Goal: Task Accomplishment & Management: Manage account settings

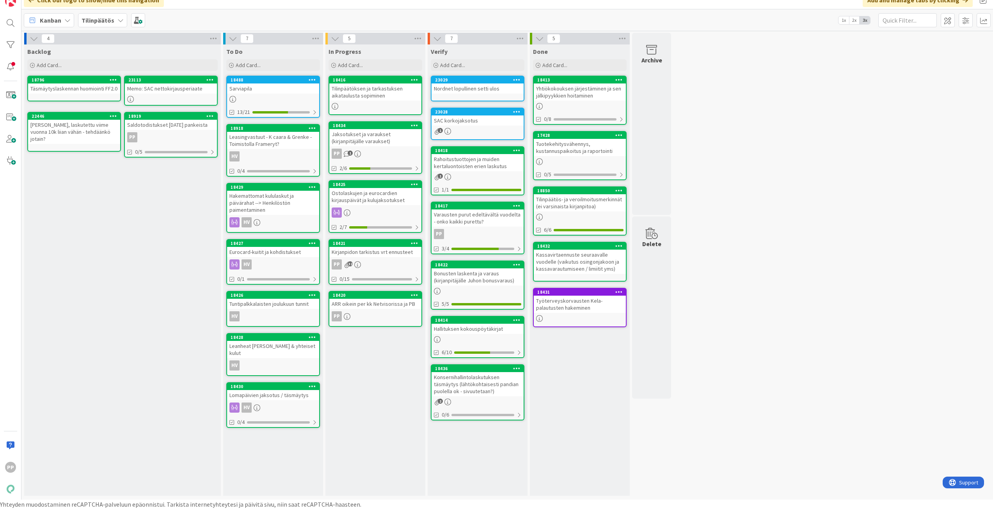
click at [162, 274] on div "Backlog Add Card... Template Not Set Title 0 / 128 Label Tilinpäätös Show More.…" at bounding box center [122, 270] width 197 height 452
click at [374, 142] on div "Jaksotukset ja varaukset (kirjanpitäjälle varaukset)" at bounding box center [375, 137] width 92 height 17
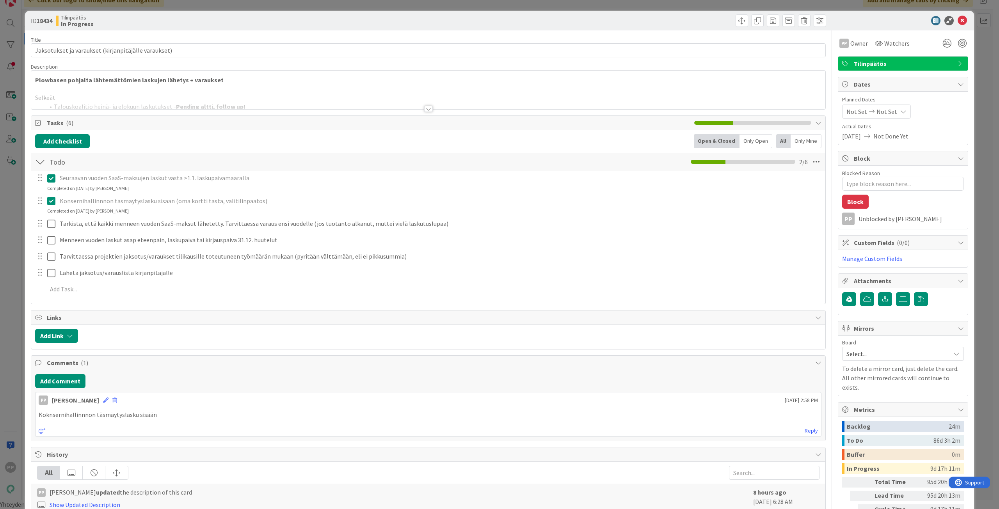
click at [279, 98] on div at bounding box center [428, 99] width 794 height 20
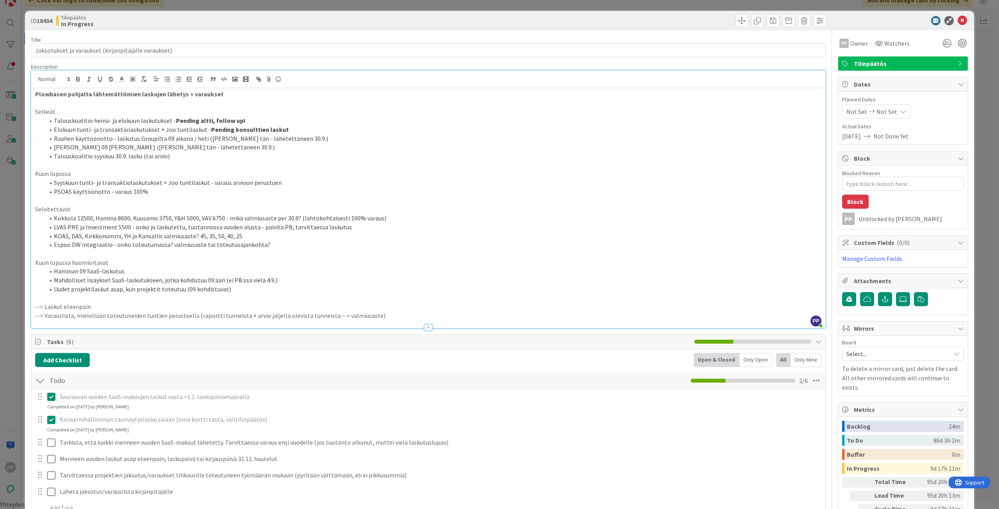
click at [280, 114] on p "Selkeät" at bounding box center [428, 111] width 786 height 9
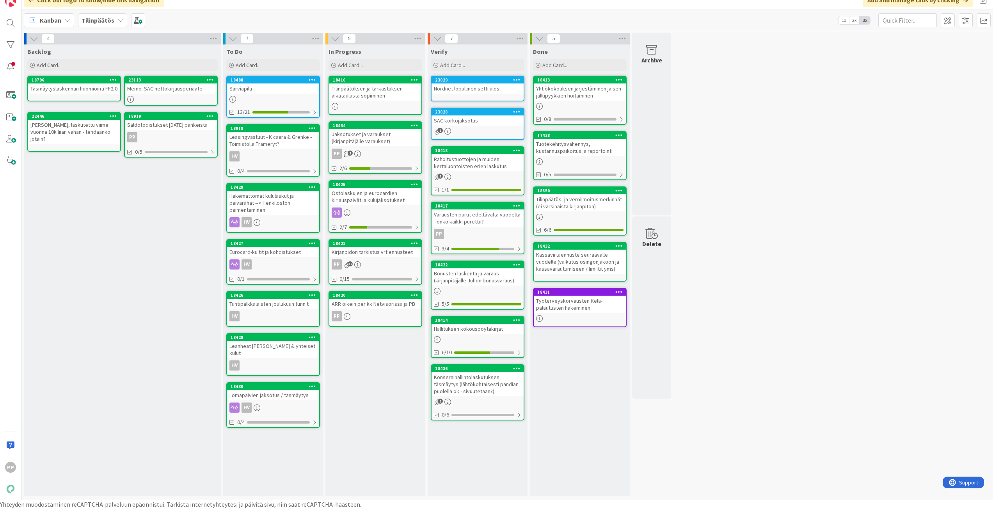
click at [379, 251] on div "Kirjanpidon tarkistus vrt ennusteet" at bounding box center [375, 252] width 92 height 10
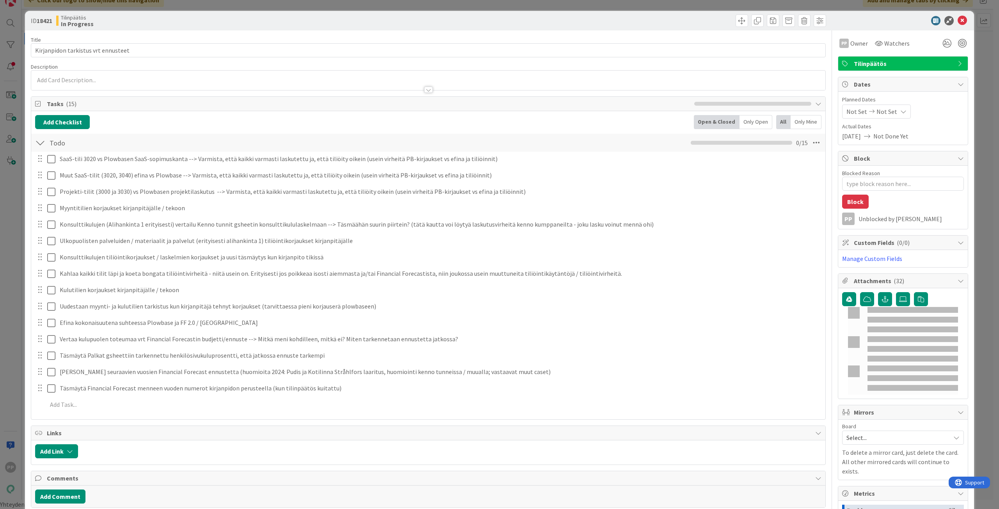
click at [150, 78] on p at bounding box center [428, 80] width 786 height 9
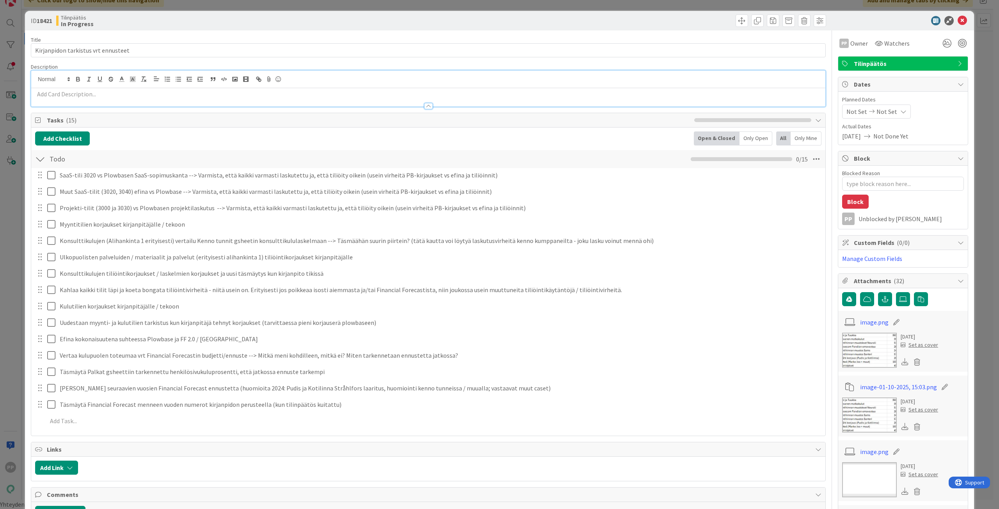
type textarea "x"
click at [113, 101] on div at bounding box center [428, 102] width 794 height 8
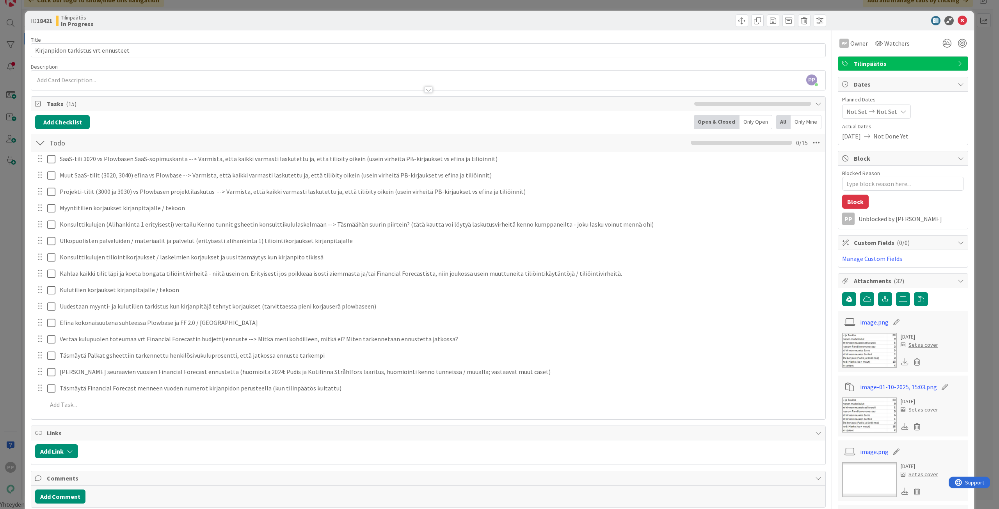
click at [122, 85] on div at bounding box center [428, 86] width 794 height 8
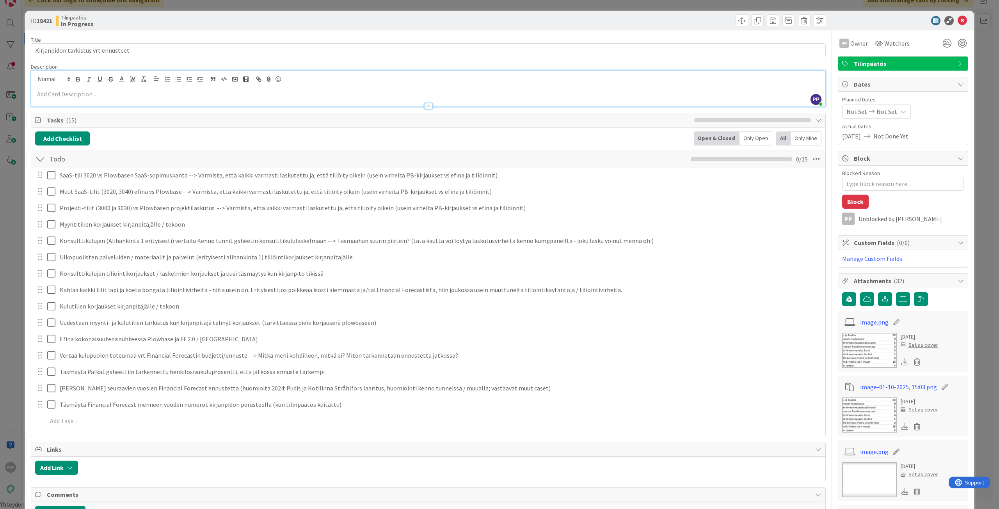
click at [102, 94] on p at bounding box center [428, 94] width 786 height 9
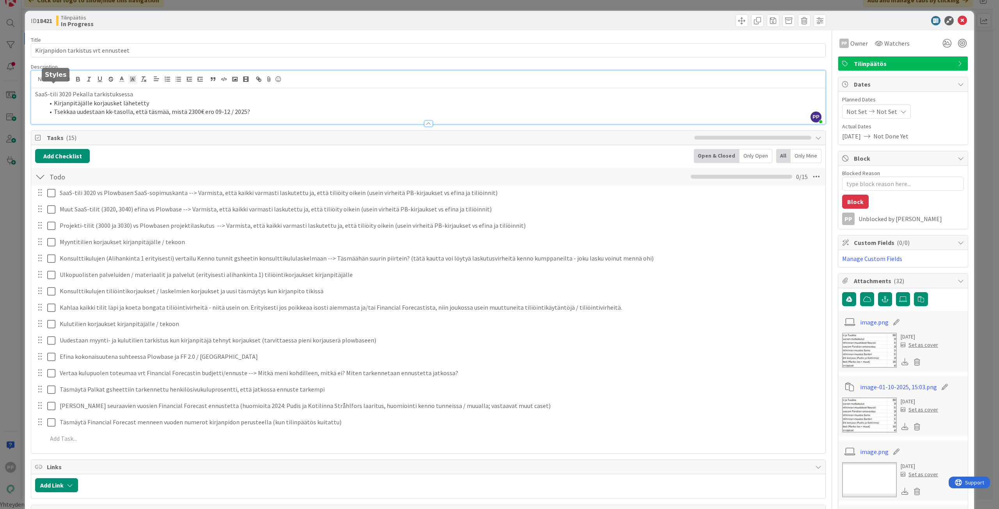
click at [82, 63] on div "Description" at bounding box center [428, 66] width 795 height 7
click at [158, 37] on div "Title 35 / 128" at bounding box center [428, 39] width 795 height 7
click at [163, 113] on li "Tsekkaa uudestaan kk-tasolla, että täsmää, mistä 2300€ ero 09-12 / 2025?" at bounding box center [432, 111] width 777 height 9
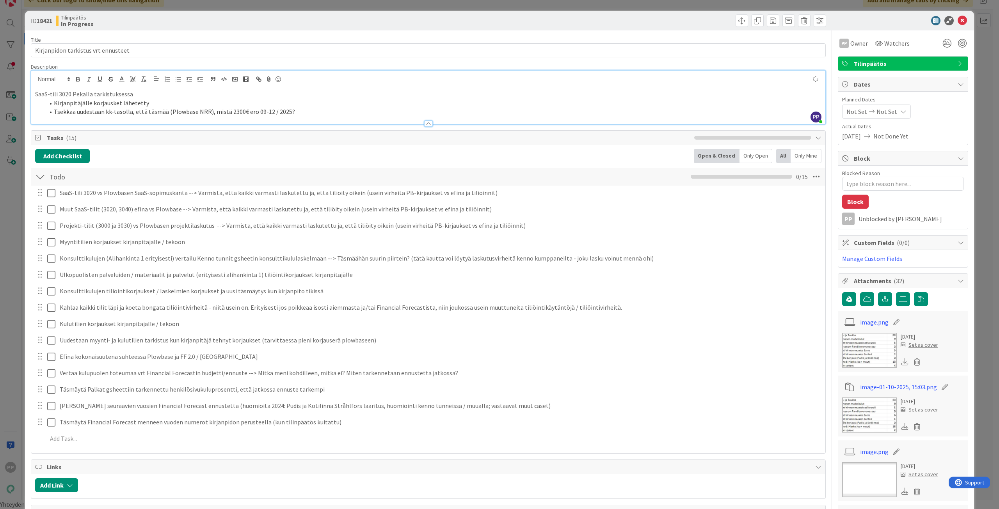
click at [229, 37] on div "Title 35 / 128" at bounding box center [428, 39] width 795 height 7
click at [238, 28] on div "ID 18421 Tilinpäätös In Progress" at bounding box center [499, 21] width 949 height 20
click at [242, 18] on div "Tilinpäätös In Progress" at bounding box center [241, 20] width 370 height 12
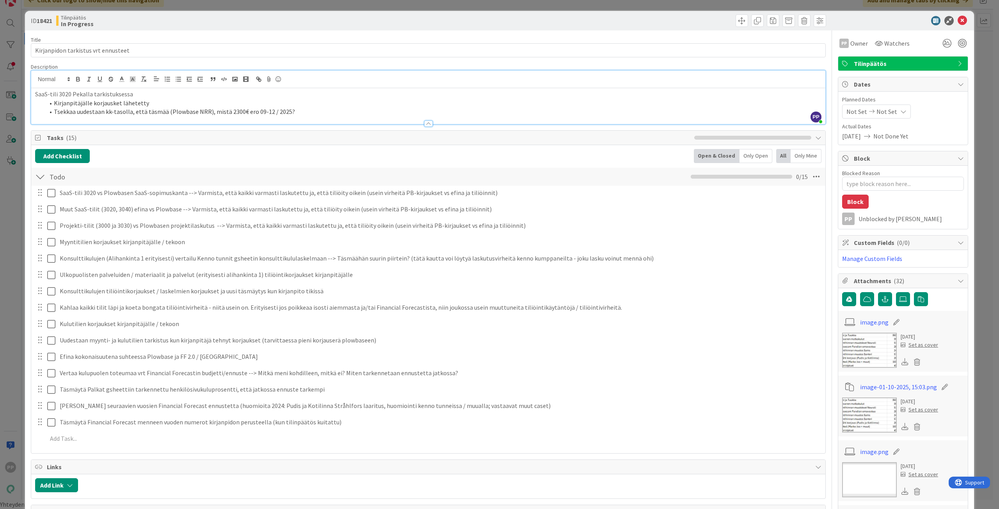
click at [203, 109] on li "Tsekkaa uudestaan kk-tasolla, että täsmää (Plowbase NRR), mistä 2300€ ero 09-12…" at bounding box center [432, 111] width 777 height 9
click at [379, 38] on div "Title 35 / 128" at bounding box center [428, 39] width 795 height 7
click at [379, 22] on div "Tilinpäätös In Progress" at bounding box center [241, 20] width 370 height 12
click at [315, 114] on li "Tsekkaa uudestaan kk-tasolla, että täsmää (Plowbase NRR / SaaS), mistä 2300€ er…" at bounding box center [432, 111] width 777 height 9
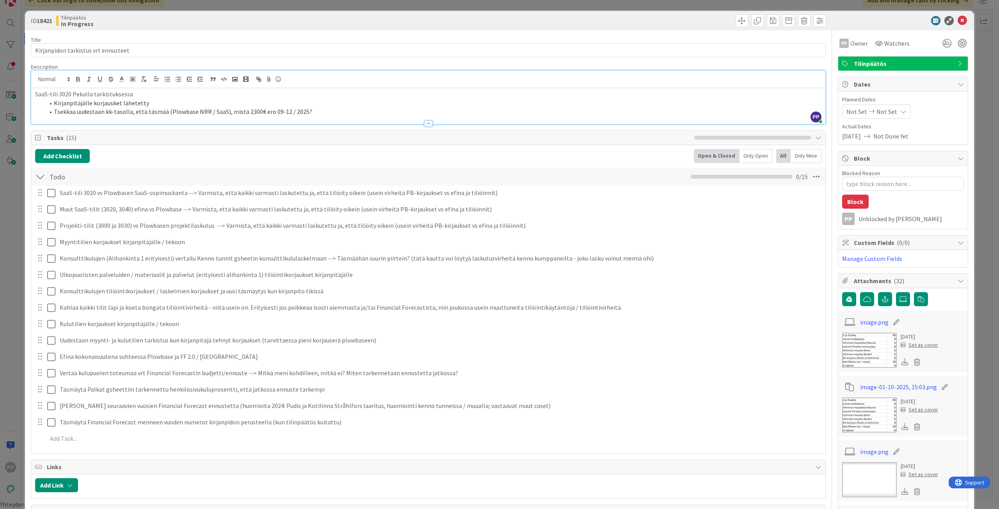
scroll to position [39, 0]
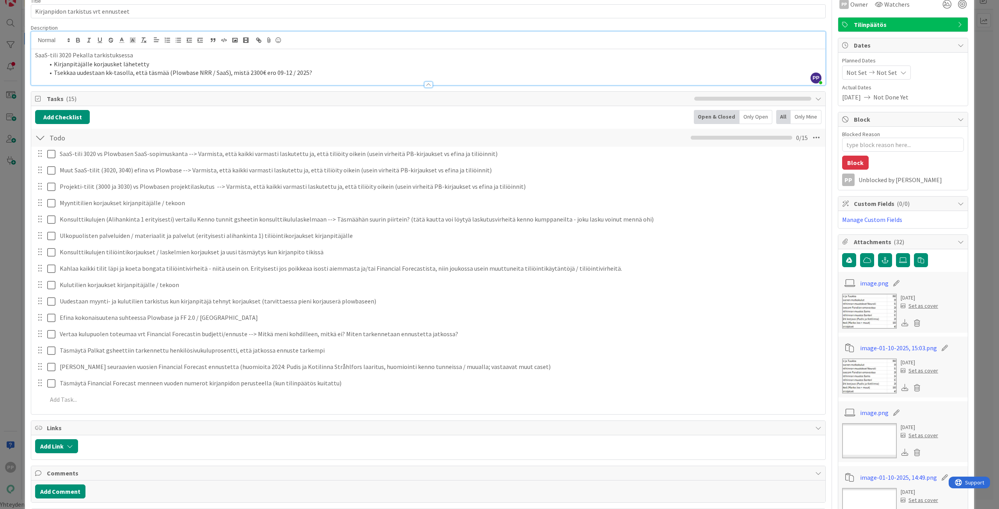
click at [285, 26] on div "Description" at bounding box center [428, 27] width 795 height 7
click at [313, 75] on li "Tsekkaa uudestaan kk-tasolla, että täsmää (Plowbase NRR / SaaS), mistä 2300€ er…" at bounding box center [432, 72] width 777 height 9
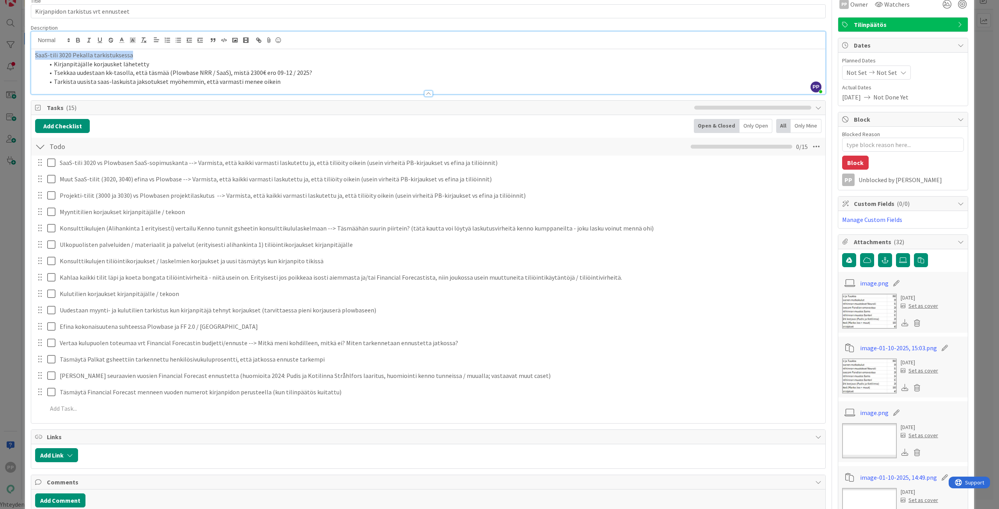
drag, startPoint x: 140, startPoint y: 54, endPoint x: 14, endPoint y: 56, distance: 125.3
click at [14, 56] on div "ID 18421 Tilinpäätös In Progress Title 35 / 128 Kirjanpidon tarkistus vrt ennus…" at bounding box center [499, 254] width 999 height 509
type textarea "x"
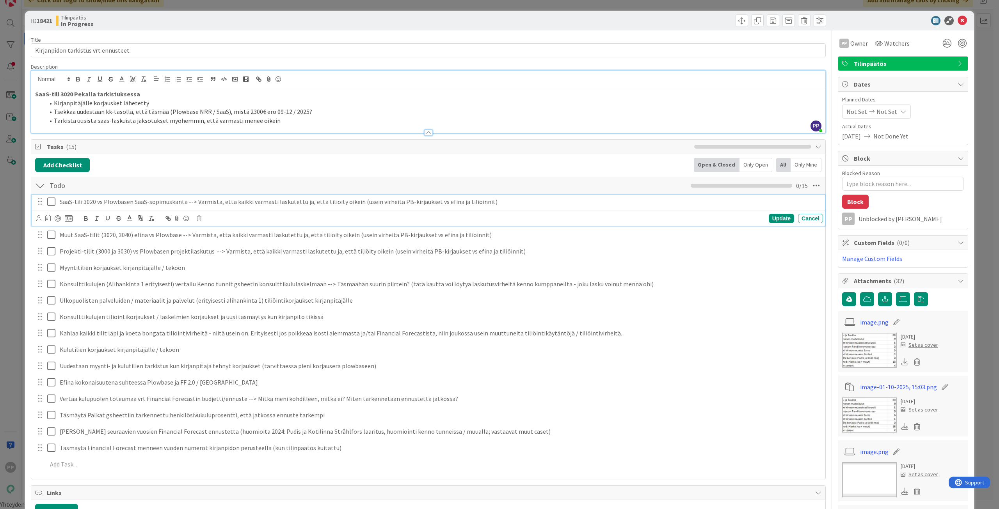
click at [185, 201] on p "SaaS-tili 3020 vs Plowbasen SaaS-sopimuskanta --> Varmista, että kaikki varmast…" at bounding box center [440, 201] width 760 height 9
drag, startPoint x: 440, startPoint y: 201, endPoint x: 772, endPoint y: 221, distance: 332.3
click at [771, 221] on div "SaaS-tili 3020 vs Plowbasen SaaS-sopimuskanta ja NRR kuukausittain --> Varmista…" at bounding box center [428, 210] width 793 height 31
click at [637, 188] on div "Todo Checklist Name 4 / 64 Todo 0 / 15" at bounding box center [428, 186] width 794 height 18
click at [261, 198] on p "SaaS-tili 3020 vs Plowbasen SaaS-sopimuskanta ja NRR kuukausittain --> Varmista…" at bounding box center [440, 201] width 760 height 9
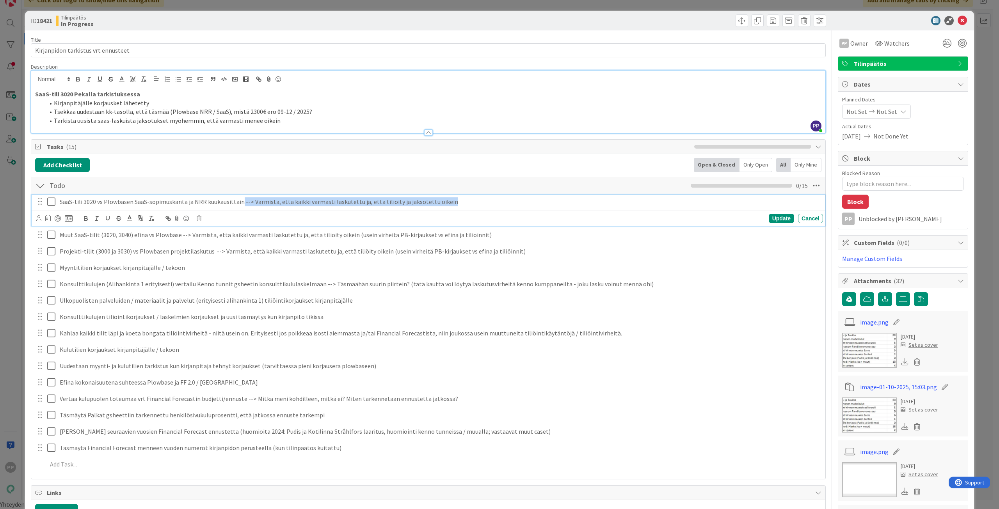
drag, startPoint x: 239, startPoint y: 204, endPoint x: 761, endPoint y: 194, distance: 522.3
click at [761, 194] on div "Todo Checklist Name 4 / 64 Todo 0 / 15 SaaS-tili 3020 vs Plowbasen SaaS-sopimus…" at bounding box center [428, 325] width 794 height 299
copy p "--> Varmista, että kaikki varmasti laskutettu ja, että tiliöity ja jaksotettu o…"
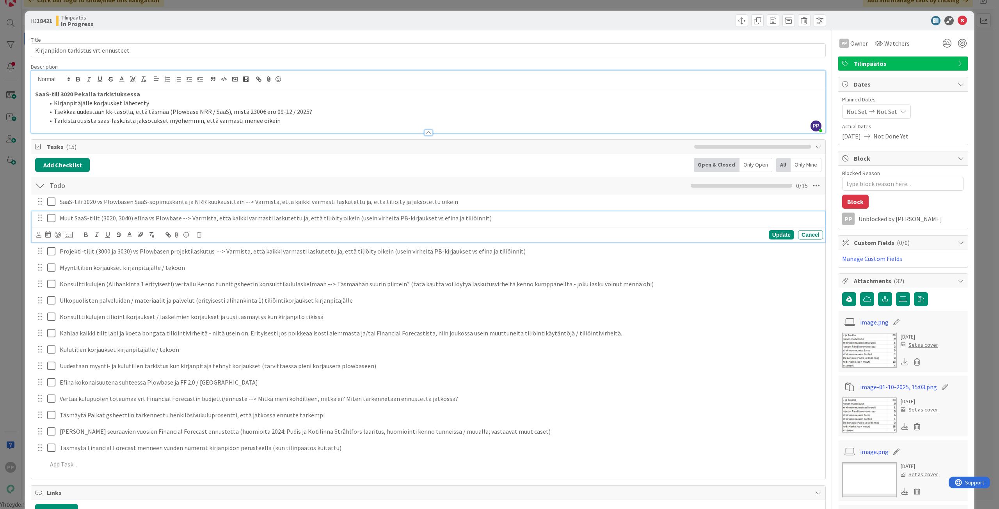
click at [278, 236] on div "Muut SaaS-tilit (3020, 3040) efina vs Plowbase --> Varmista, että kaikki varmas…" at bounding box center [428, 227] width 793 height 31
drag, startPoint x: 177, startPoint y: 218, endPoint x: 772, endPoint y: 218, distance: 595.6
click at [772, 218] on p "Muut SaaS-tilit (3020, 3040) efina vs Plowbase --> Varmista, että kaikki varmas…" at bounding box center [440, 218] width 760 height 9
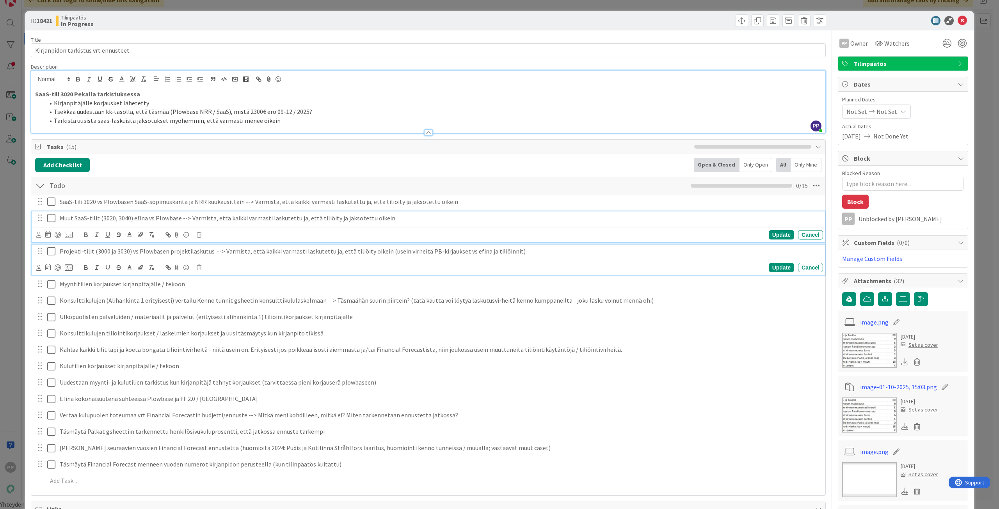
click at [161, 250] on p "Projekti-tilit (3000 ja 3030) vs Plowbasen projektilaskutus --> Varmista, että …" at bounding box center [440, 251] width 760 height 9
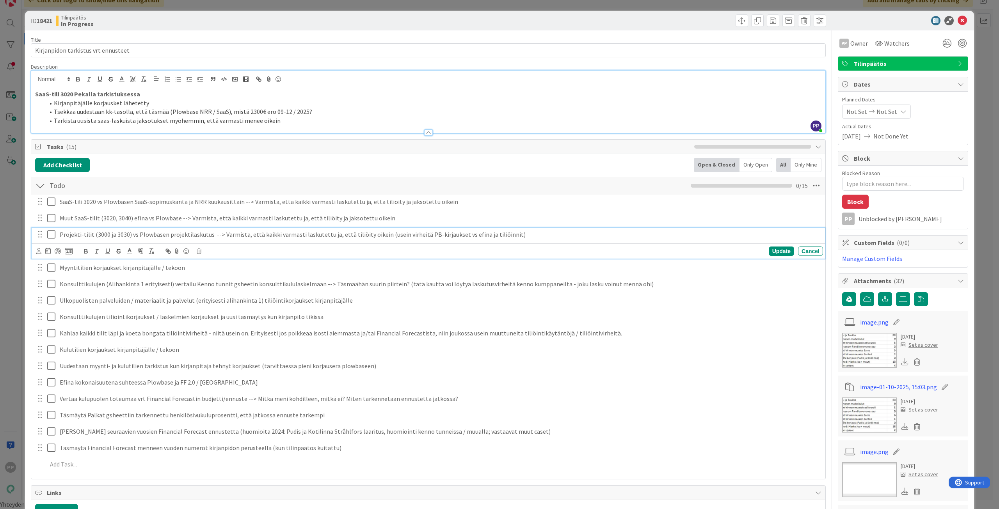
type textarea "x"
drag, startPoint x: 382, startPoint y: 235, endPoint x: 999, endPoint y: 245, distance: 617.1
click at [978, 245] on div "ID 18421 Tilinpäätös In Progress Title 35 / 128 Kirjanpidon tarkistus vrt ennus…" at bounding box center [499, 254] width 999 height 509
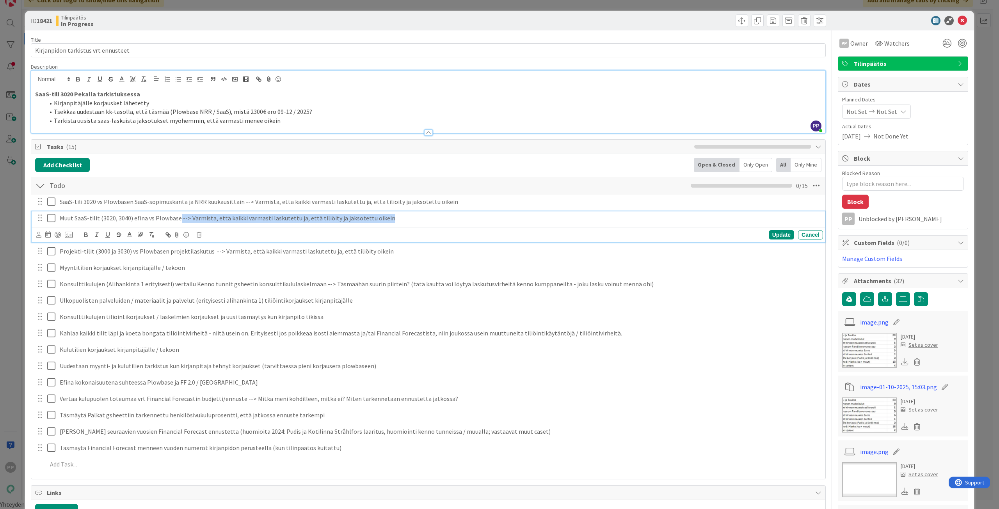
drag, startPoint x: 402, startPoint y: 219, endPoint x: 177, endPoint y: 216, distance: 225.2
click at [177, 216] on p "Muut SaaS-tilit (3020, 3040) efina vs Plowbase --> Varmista, että kaikki varmas…" at bounding box center [440, 218] width 760 height 9
copy p "--> Varmista, että kaikki varmasti laskutettu ja, että tiliöity ja jaksotettu o…"
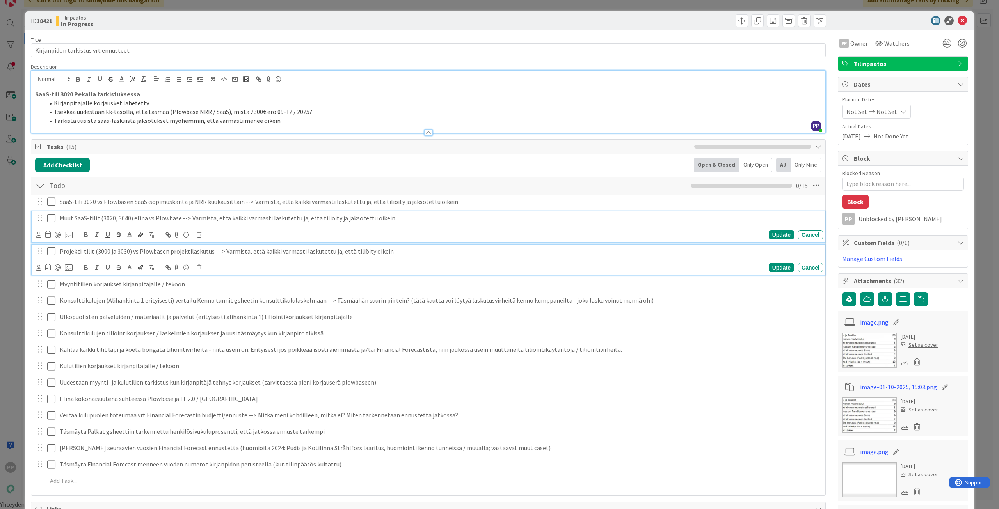
click at [205, 251] on p "Projekti-tilit (3000 ja 3030) vs Plowbasen projektilaskutus --> Varmista, että …" at bounding box center [440, 251] width 760 height 9
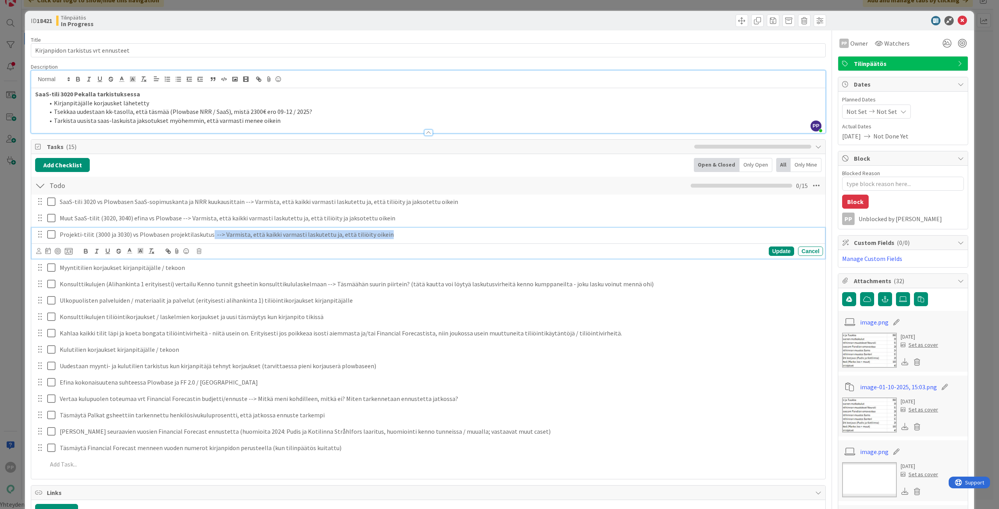
drag, startPoint x: 207, startPoint y: 234, endPoint x: 502, endPoint y: 232, distance: 295.1
click at [502, 232] on p "Projekti-tilit (3000 ja 3030) vs Plowbasen projektilaskutus --> Varmista, että …" at bounding box center [440, 234] width 760 height 9
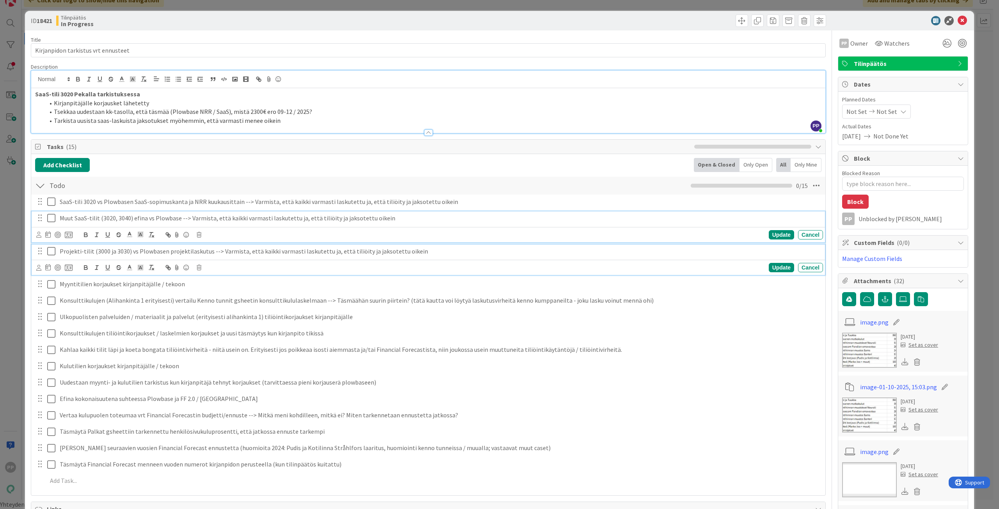
click at [506, 220] on p "Muut SaaS-tilit (3020, 3040) efina vs Plowbase --> Varmista, että kaikki varmas…" at bounding box center [440, 218] width 760 height 9
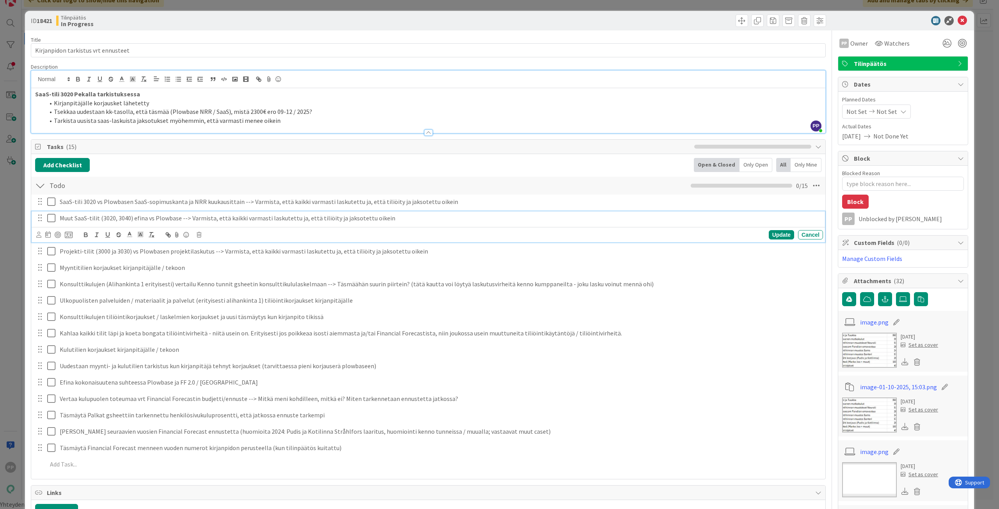
click at [250, 173] on div "Add Checklist Open & Closed Only Open All Only Mine Todo Checklist Name 4 / 64 …" at bounding box center [428, 316] width 786 height 317
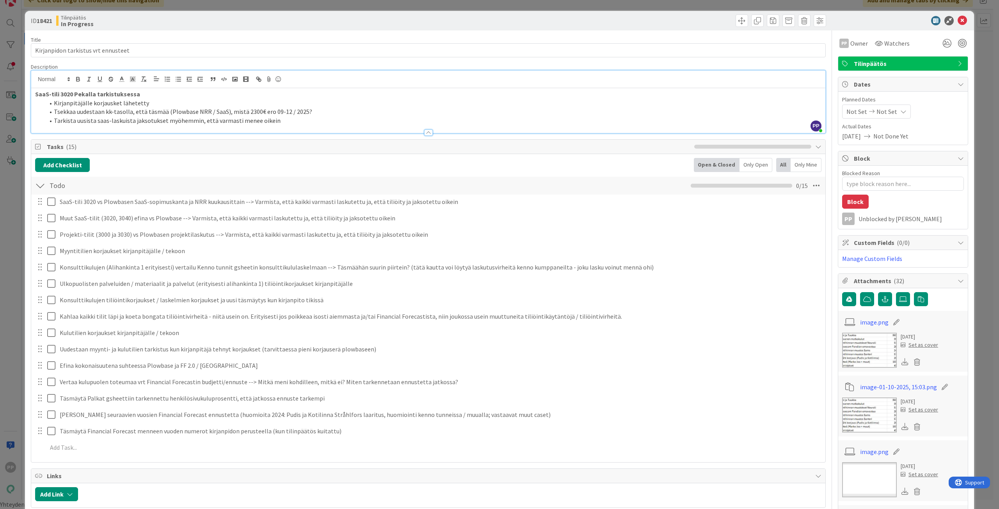
click at [38, 250] on div at bounding box center [40, 251] width 10 height 12
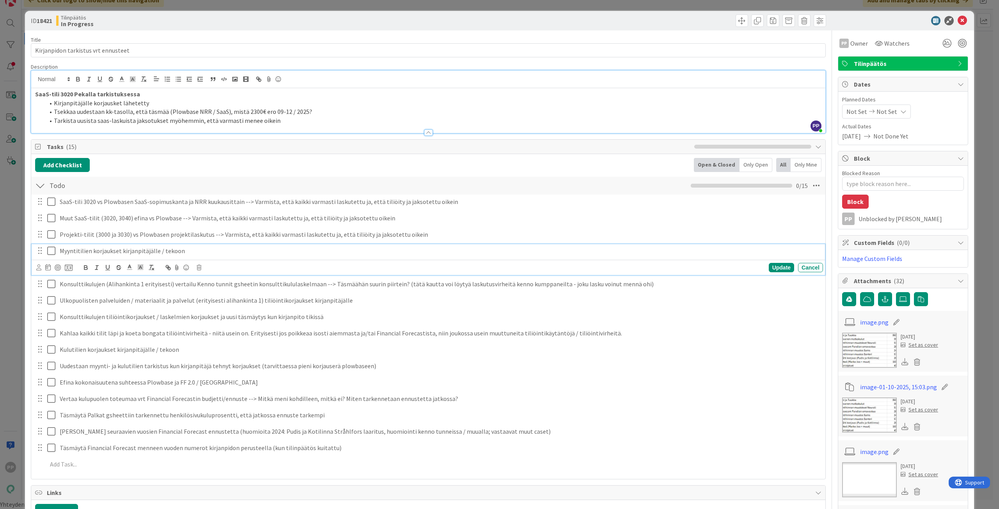
click at [84, 249] on p "Myyntitilien korjaukset kirjanpitäjälle / tekoon" at bounding box center [440, 251] width 760 height 9
click at [198, 268] on h5 "Delete" at bounding box center [201, 264] width 23 height 7
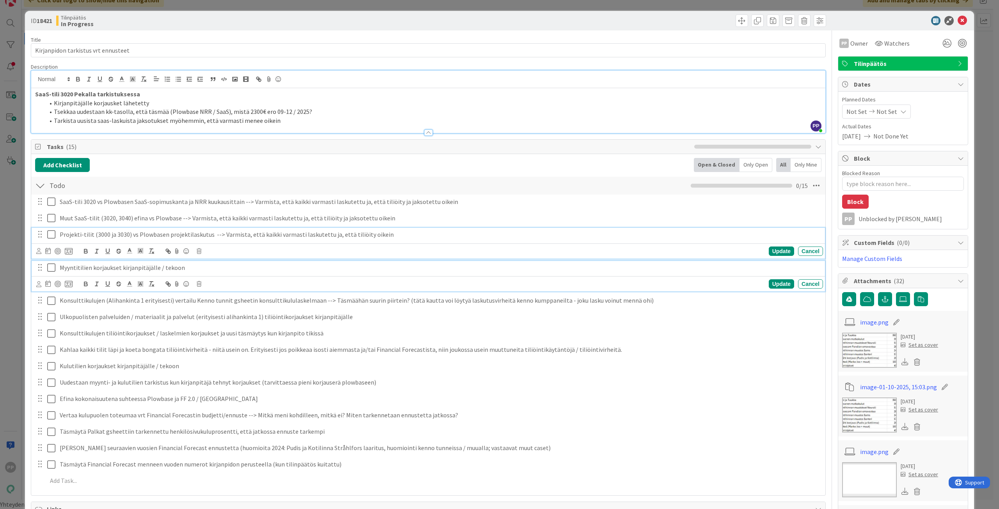
click at [189, 261] on div "Myyntitilien korjaukset kirjanpitäjälle / tekoon" at bounding box center [440, 268] width 767 height 14
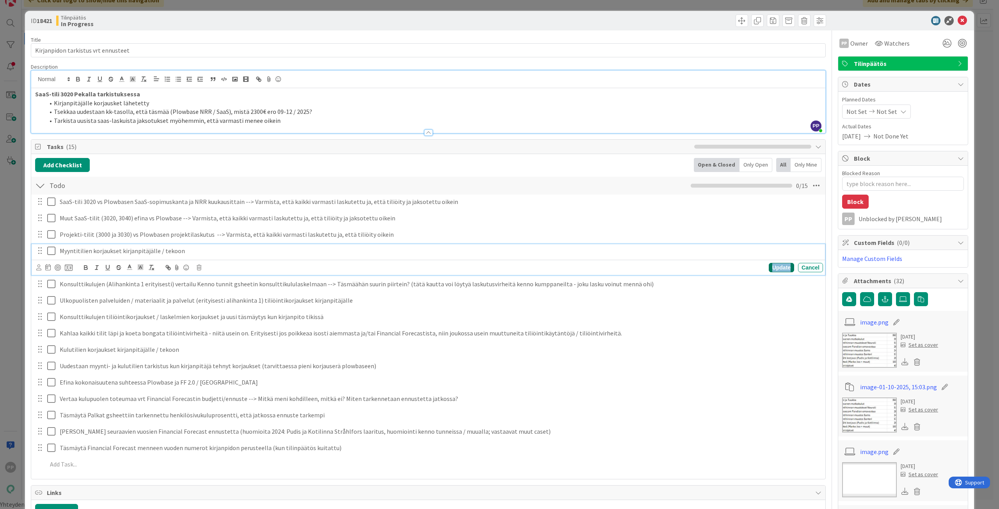
click at [779, 267] on div "Update" at bounding box center [781, 267] width 25 height 9
click at [198, 250] on p "Myyntitilien korjaukset kirjanpitäjälle / tekoon" at bounding box center [440, 251] width 760 height 9
click at [200, 266] on body "PP Click our logo to show/hide this navigation Add and manage tabs by clicking …" at bounding box center [499, 245] width 999 height 509
click at [200, 251] on p "Myyntitilien korjaukset kirjanpitäjälle / tekoon" at bounding box center [440, 251] width 760 height 9
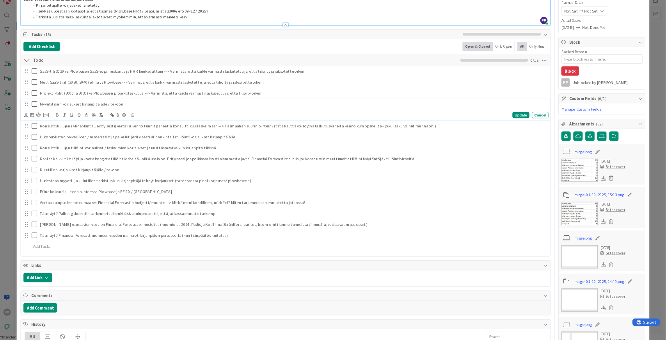
scroll to position [117, 0]
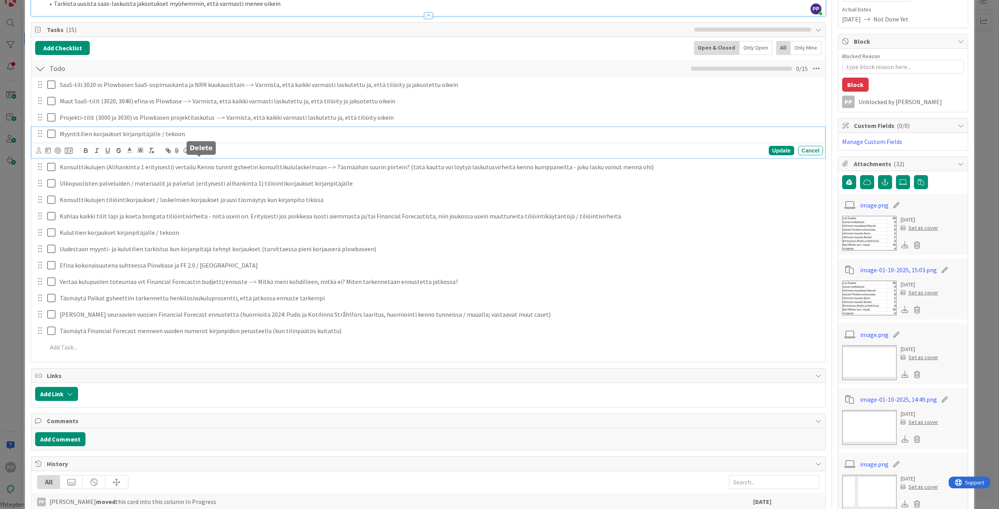
click at [199, 150] on h5 "Delete" at bounding box center [201, 147] width 23 height 7
click at [208, 134] on p "Myyntitilien korjaukset kirjanpitäjälle / tekoon" at bounding box center [440, 134] width 760 height 9
click at [53, 137] on icon at bounding box center [53, 133] width 12 height 9
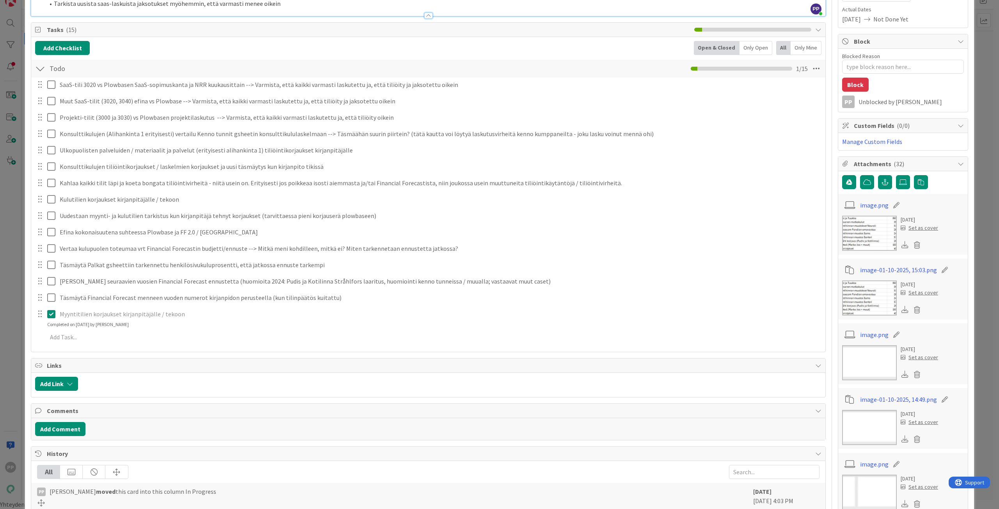
click at [171, 316] on p "Myyntitilien korjaukset kirjanpitäjälle / tekoon" at bounding box center [440, 314] width 760 height 9
click at [53, 315] on icon at bounding box center [53, 313] width 12 height 9
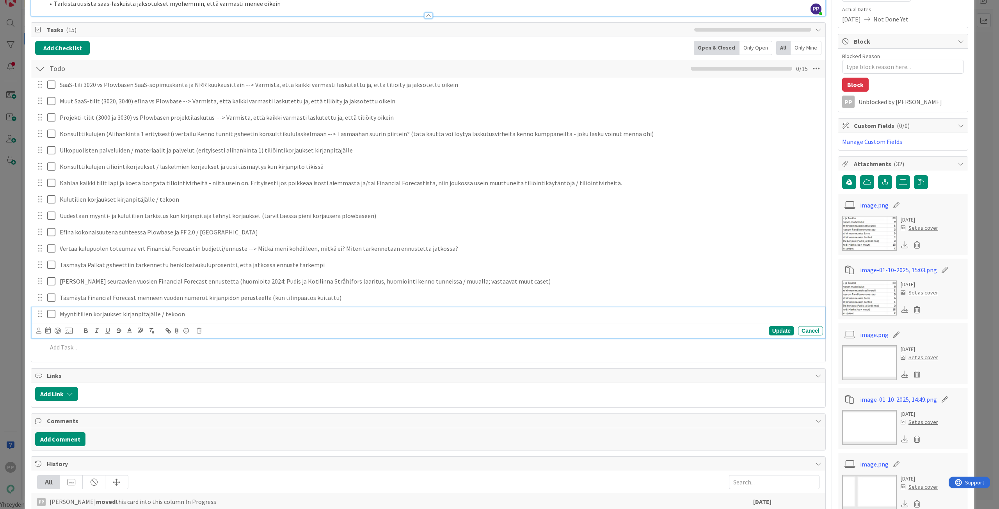
click at [198, 312] on p "Myyntitilien korjaukset kirjanpitäjälle / tekoon" at bounding box center [440, 314] width 760 height 9
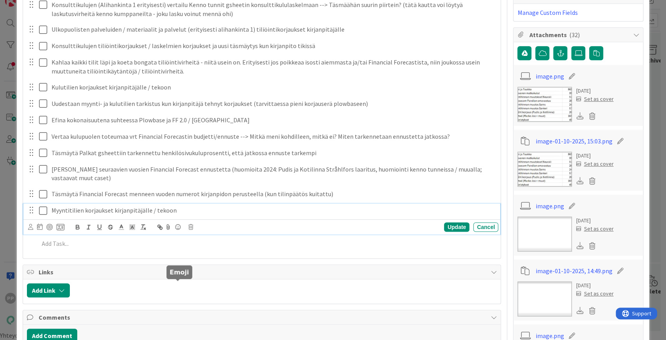
scroll to position [247, 0]
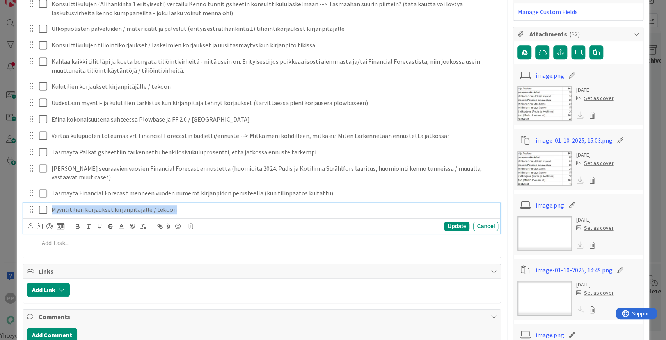
drag, startPoint x: 181, startPoint y: 207, endPoint x: 40, endPoint y: 209, distance: 141.3
click at [40, 209] on div "Myyntitilien korjaukset kirjanpitäjälle / tekoon" at bounding box center [263, 210] width 472 height 14
click at [121, 249] on div "SaaS-tili 3020 vs Plowbasen SaaS-sopimuskanta ja NRR kuukausittain --> Varmista…" at bounding box center [262, 100] width 470 height 305
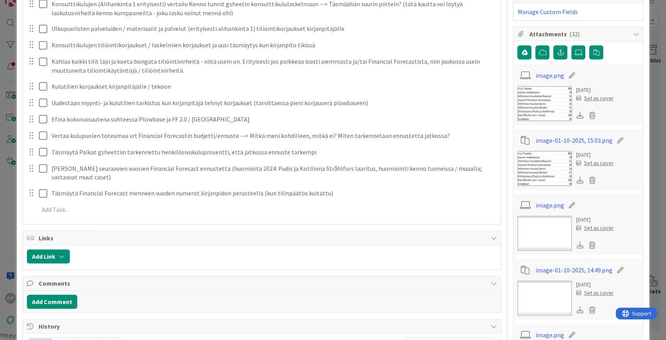
click at [132, 219] on div "Todo Checklist Name 4 / 64 Todo 0 / 14 SaaS-tili 3020 vs Plowbasen SaaS-sopimus…" at bounding box center [262, 74] width 478 height 291
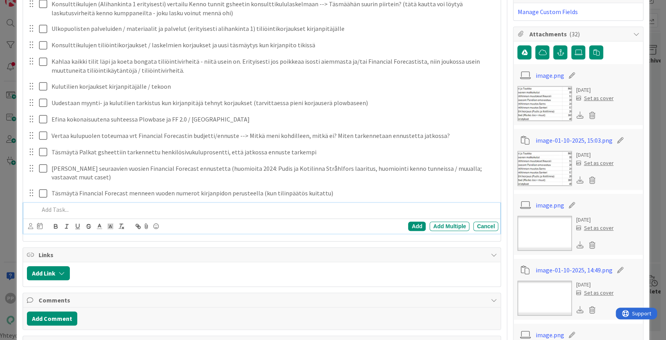
click at [131, 211] on p at bounding box center [267, 209] width 457 height 9
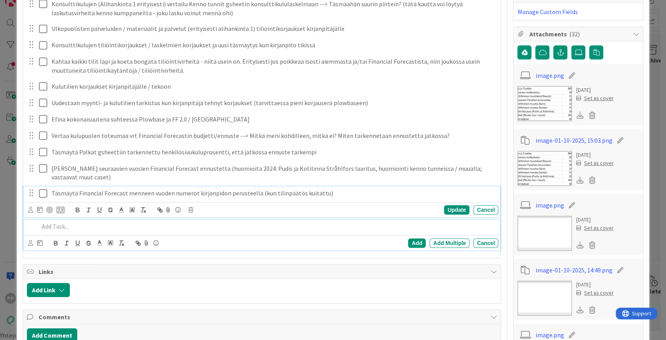
click at [135, 192] on p "Täsmäytä Financial Forecast menneen vuoden numerot kirjanpidon perusteella (kun…" at bounding box center [274, 193] width 444 height 9
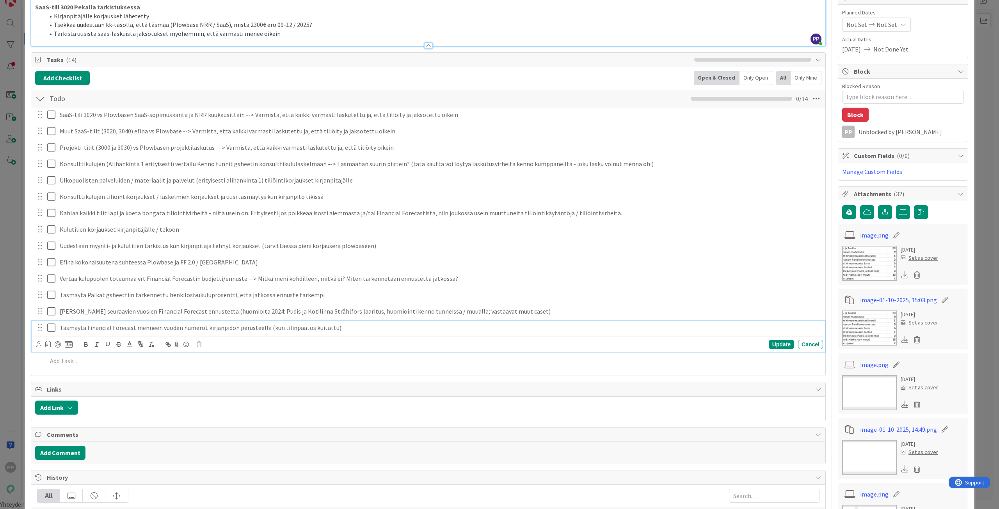
scroll to position [78, 0]
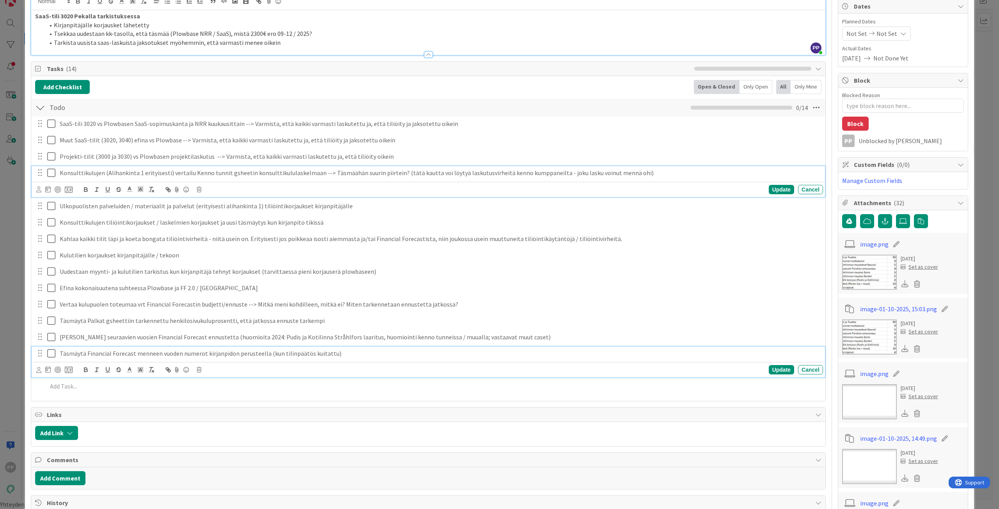
click at [631, 173] on p "Konsulttikulujen (Alihankinta 1 erityisesti) vertailu Kenno tunnit gsheetin kon…" at bounding box center [440, 173] width 760 height 9
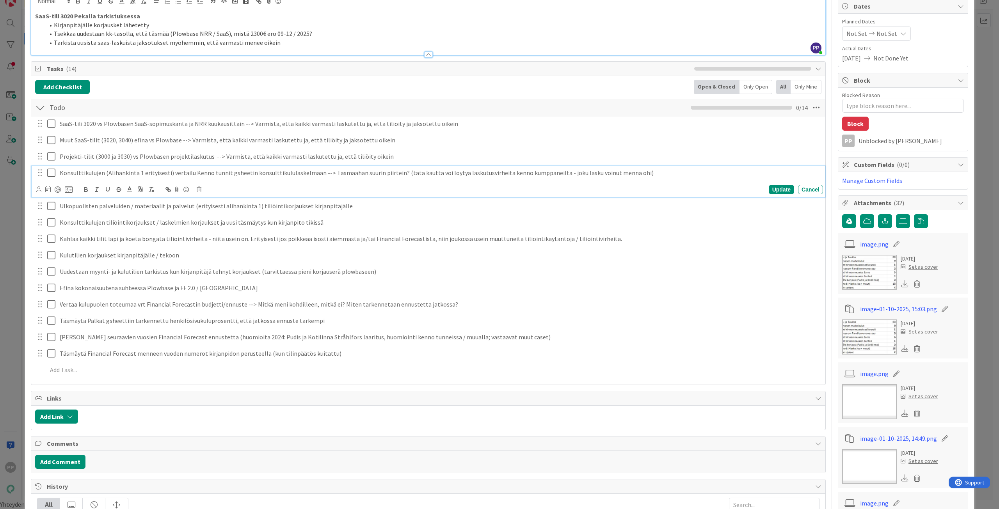
click at [640, 173] on p "Konsulttikulujen (Alihankinta 1 erityisesti) vertailu Kenno tunnit gsheetin kon…" at bounding box center [440, 173] width 760 height 9
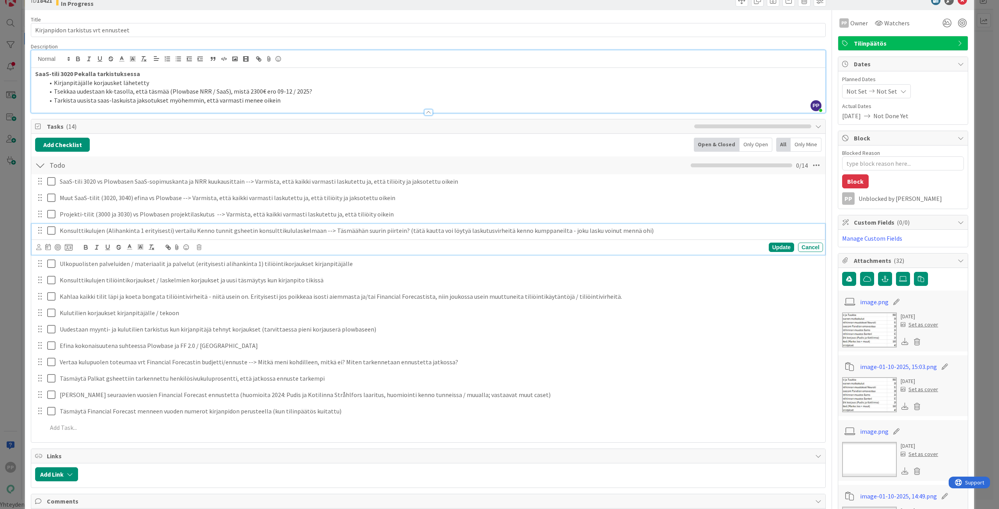
scroll to position [0, 0]
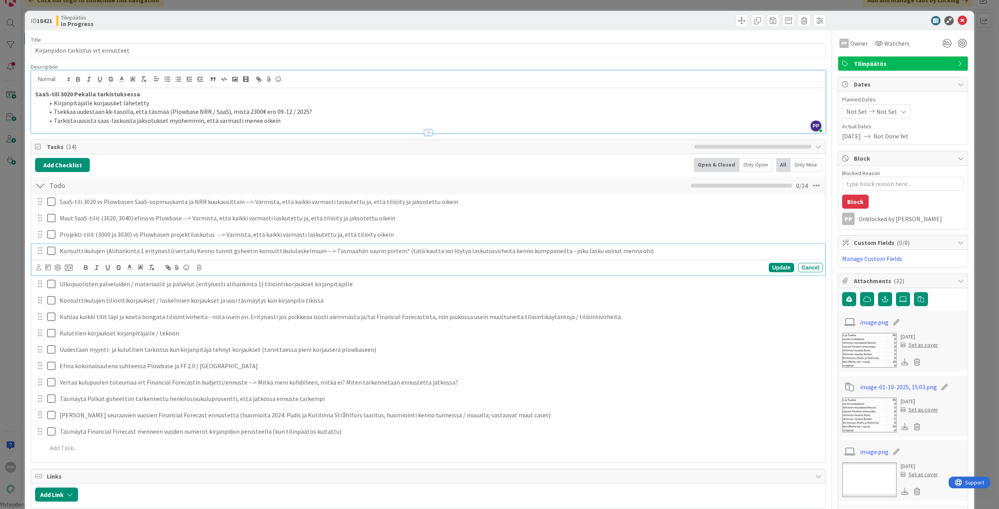
click at [285, 122] on li "Tarkista uusista saas-laskuista jaksotukset myöhemmin, että varmasti menee oike…" at bounding box center [432, 120] width 777 height 9
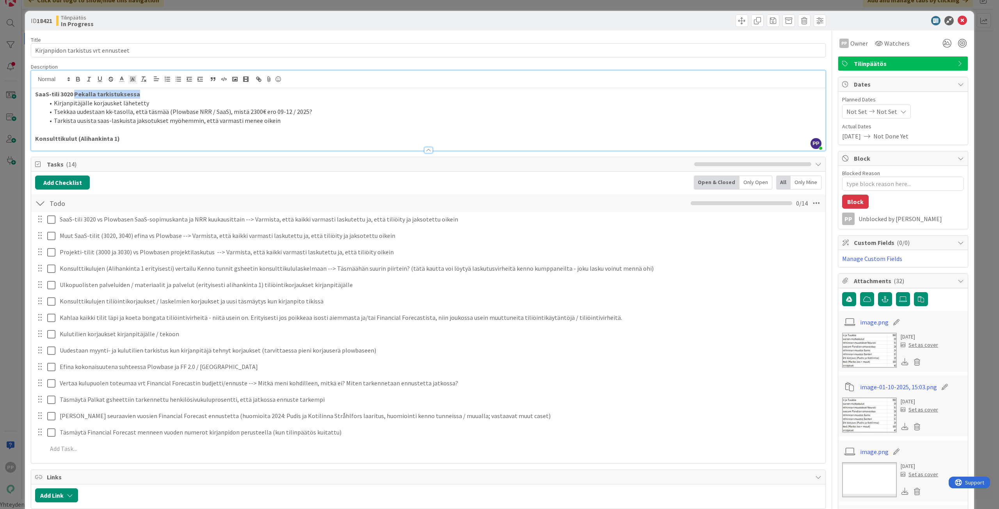
drag, startPoint x: 142, startPoint y: 92, endPoint x: 75, endPoint y: 93, distance: 67.1
click at [75, 93] on p "SaaS-tili 3020 Pekalla tarkistuksessa" at bounding box center [428, 94] width 786 height 9
click at [137, 141] on p "Konsulttikulut (Alihankinta 1)" at bounding box center [428, 138] width 786 height 9
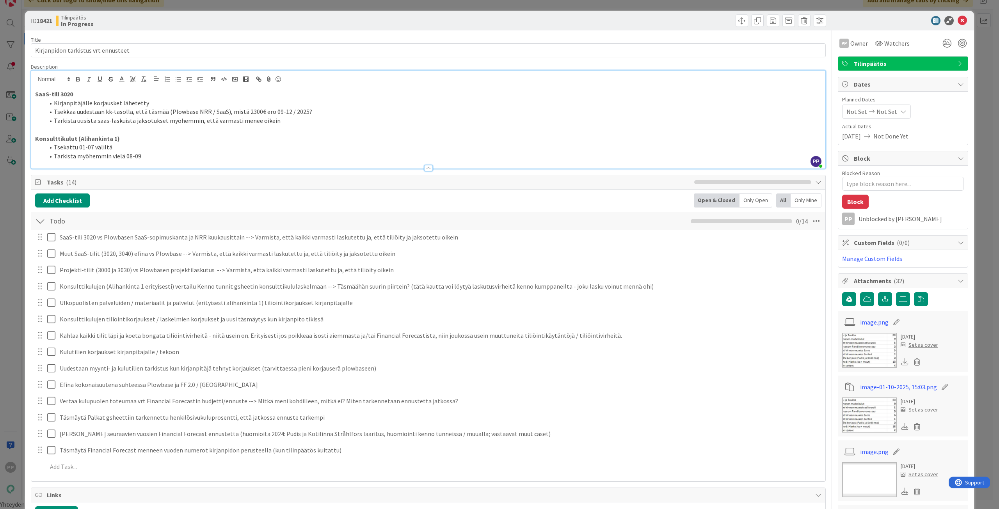
scroll to position [39, 0]
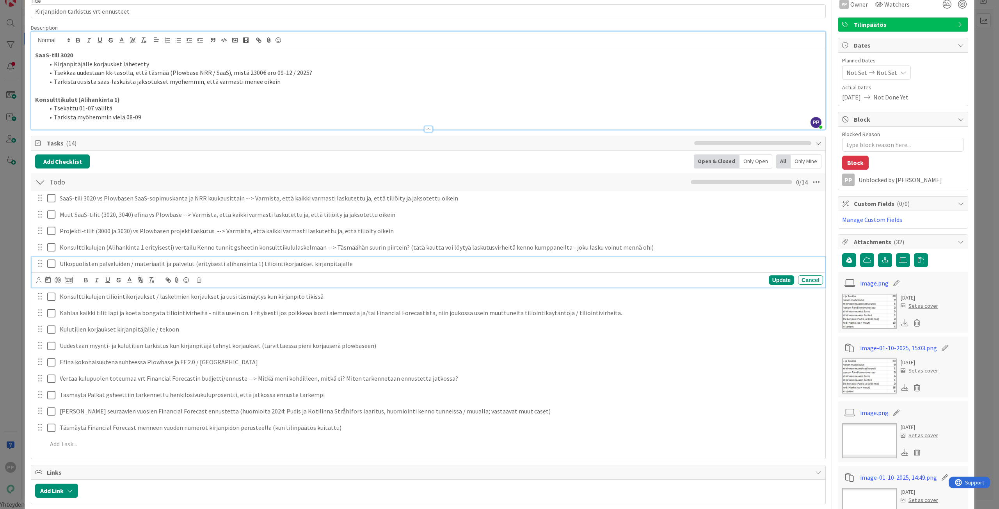
click at [71, 266] on p "Ulkopuolisten palveluiden / materiaalit ja palvelut (erityisesti alihankinta 1)…" at bounding box center [440, 264] width 760 height 9
drag, startPoint x: 350, startPoint y: 263, endPoint x: -1, endPoint y: 271, distance: 351.4
click at [0, 271] on html "PP Click our logo to show/hide this navigation Add and manage tabs by clicking …" at bounding box center [499, 245] width 999 height 509
click at [91, 243] on body "PP Click our logo to show/hide this navigation Add and manage tabs by clicking …" at bounding box center [499, 245] width 999 height 509
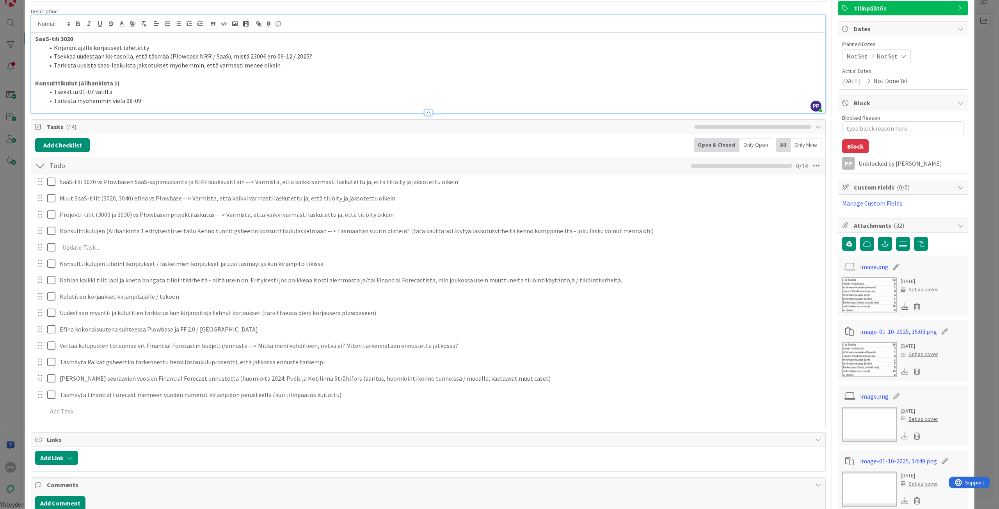
click at [101, 288] on div "SaaS-tili 3020 vs Plowbasen SaaS-sopimuskanta ja NRR kuukausittain --> Varmista…" at bounding box center [428, 298] width 786 height 247
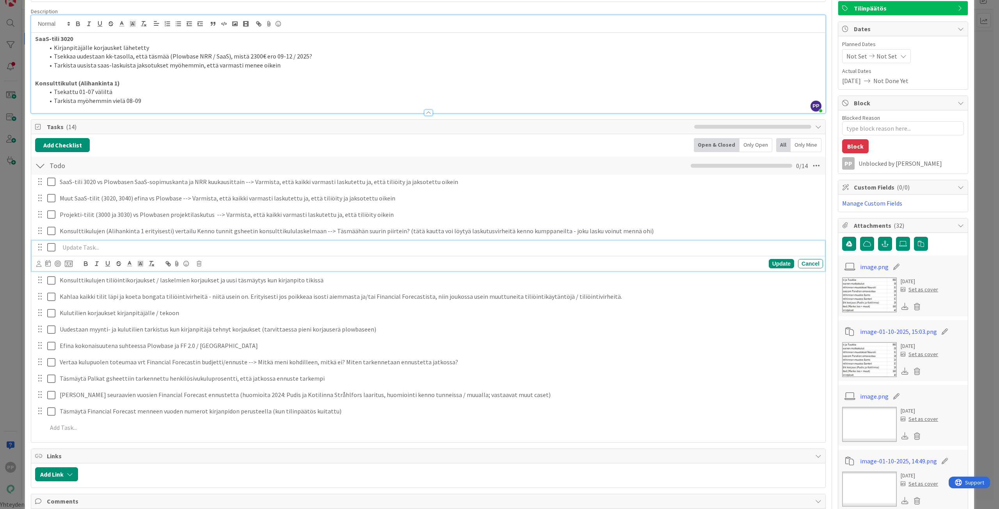
click at [94, 254] on div at bounding box center [440, 248] width 767 height 14
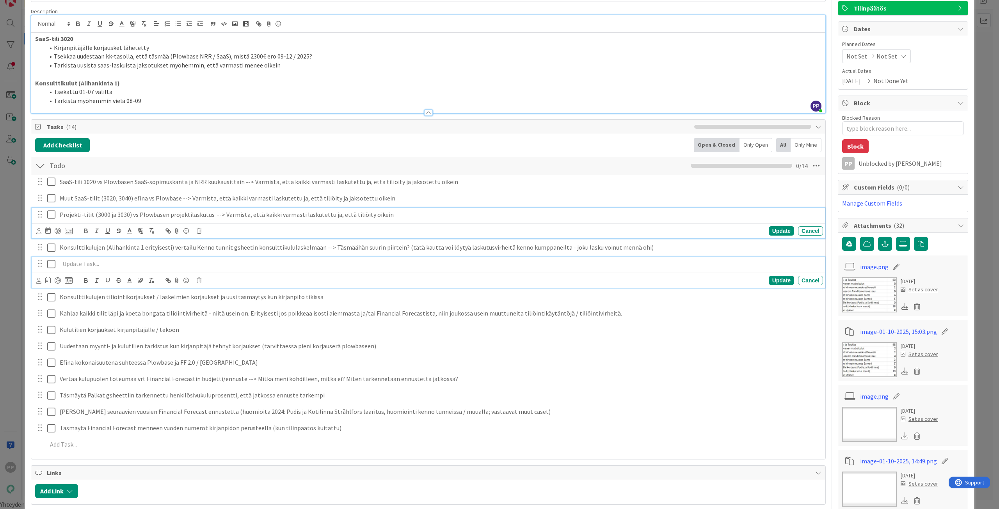
click at [223, 220] on div "Projekti-tilit (3000 ja 3030) vs Plowbasen projektilaskutus --> Varmista, että …" at bounding box center [440, 215] width 767 height 14
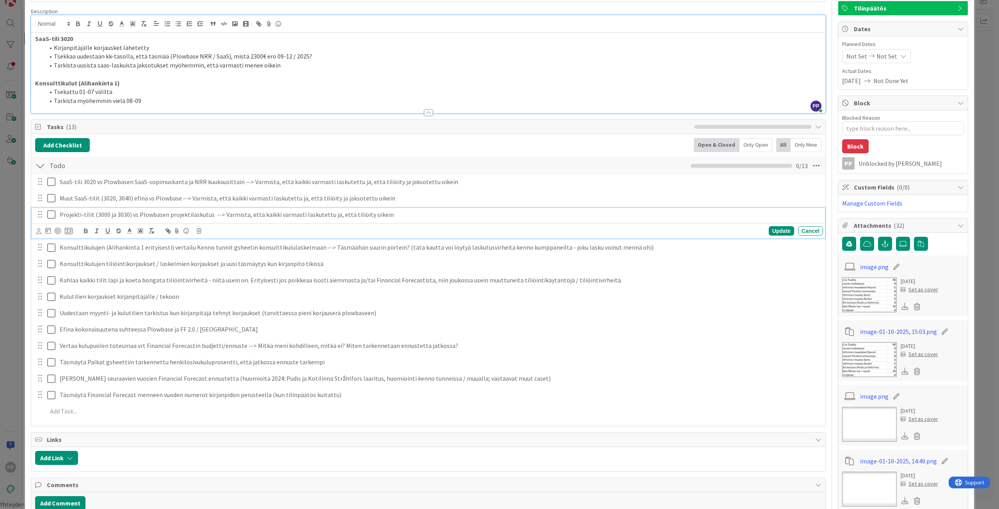
click at [231, 148] on div "Add Checklist Open & Closed Only Open All Only Mine" at bounding box center [428, 145] width 786 height 14
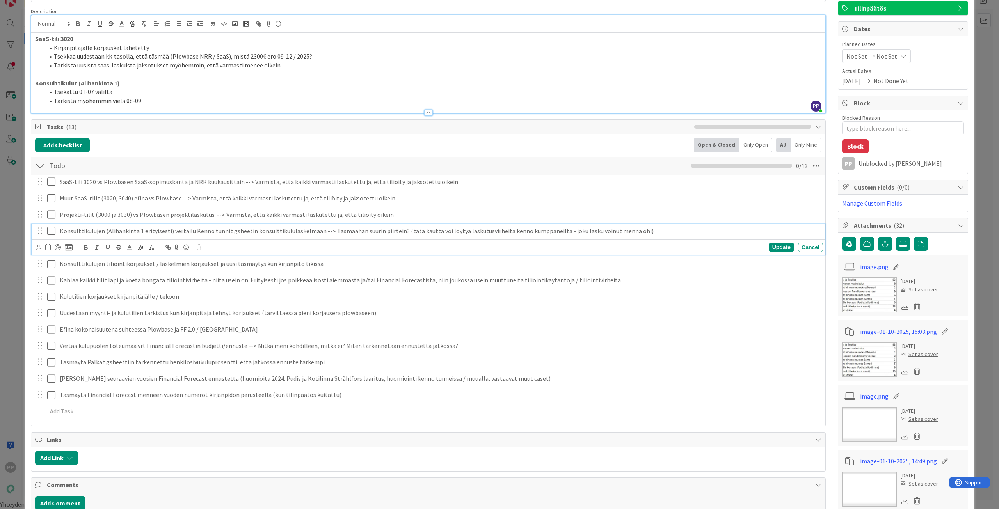
click at [211, 234] on p "Konsulttikulujen (Alihankinta 1 erityisesti) vertailu Kenno tunnit gsheetin kon…" at bounding box center [440, 231] width 760 height 9
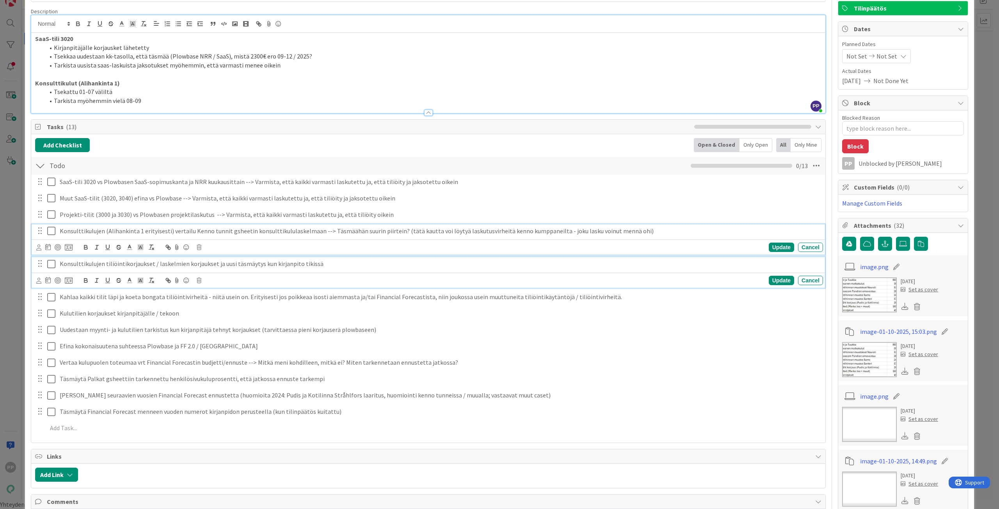
click at [224, 268] on p "Konsulttikulujen tiliöintikorjaukset / laskelmien korjaukset ja uusi täsmäytys …" at bounding box center [440, 264] width 760 height 9
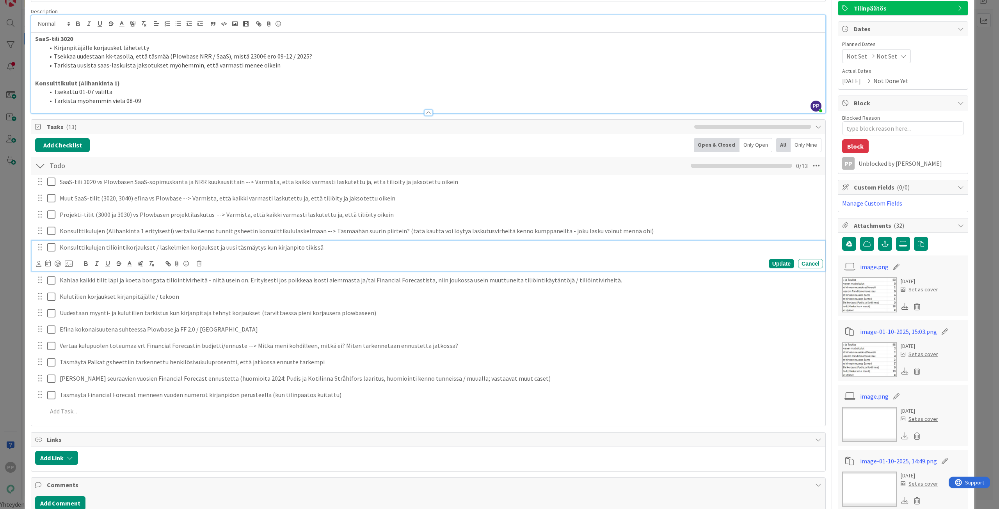
scroll to position [39, 0]
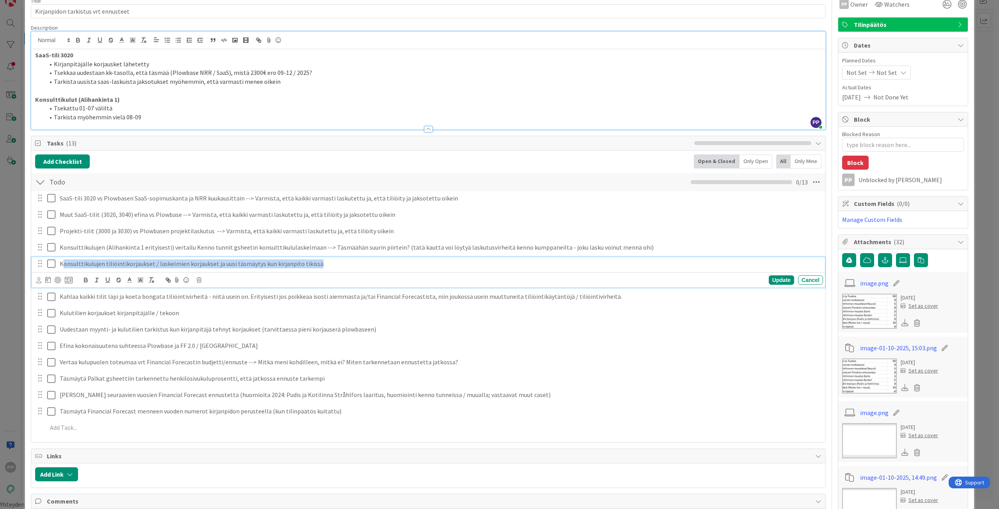
drag, startPoint x: 345, startPoint y: 262, endPoint x: 190, endPoint y: 267, distance: 155.4
click at [62, 269] on div "Konsulttikulujen tiliöintikorjaukset / laskelmien korjaukset ja uusi täsmäytys …" at bounding box center [440, 264] width 767 height 14
click at [775, 277] on div "Update" at bounding box center [781, 280] width 25 height 9
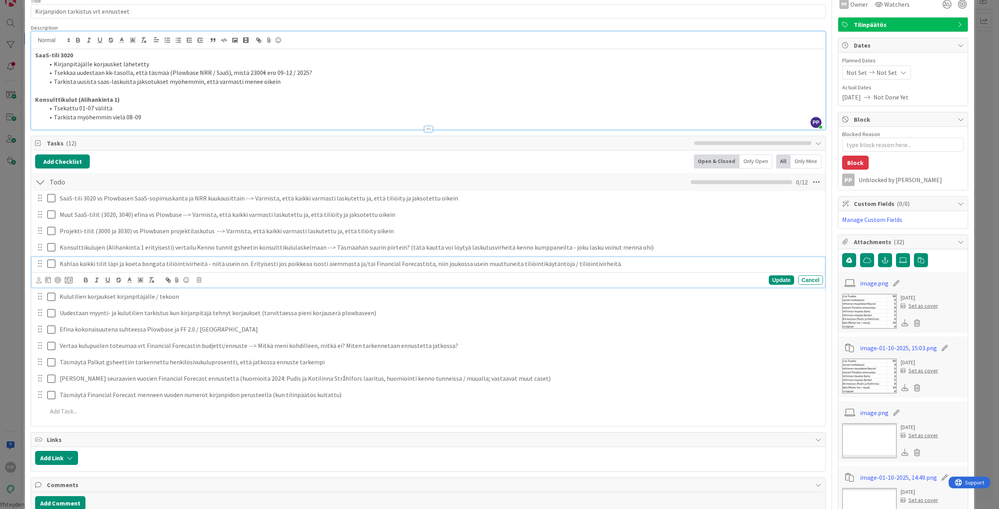
click at [239, 266] on p "Kahlaa kaikki tilit läpi ja koeta bongata tiliöintivirheitä - niitä usein on. E…" at bounding box center [440, 264] width 760 height 9
click at [624, 268] on p "Kahlaa kaikki tilit läpi ja koeta bongata tiliöintivirheitä - niitä usein on. E…" at bounding box center [440, 264] width 760 height 9
click at [806, 280] on div "Cancel" at bounding box center [810, 280] width 25 height 9
click at [141, 284] on p "Kulutilien korjaukset kirjanpitäjälle / tekoon" at bounding box center [440, 280] width 760 height 9
drag, startPoint x: 209, startPoint y: 281, endPoint x: 6, endPoint y: 277, distance: 203.0
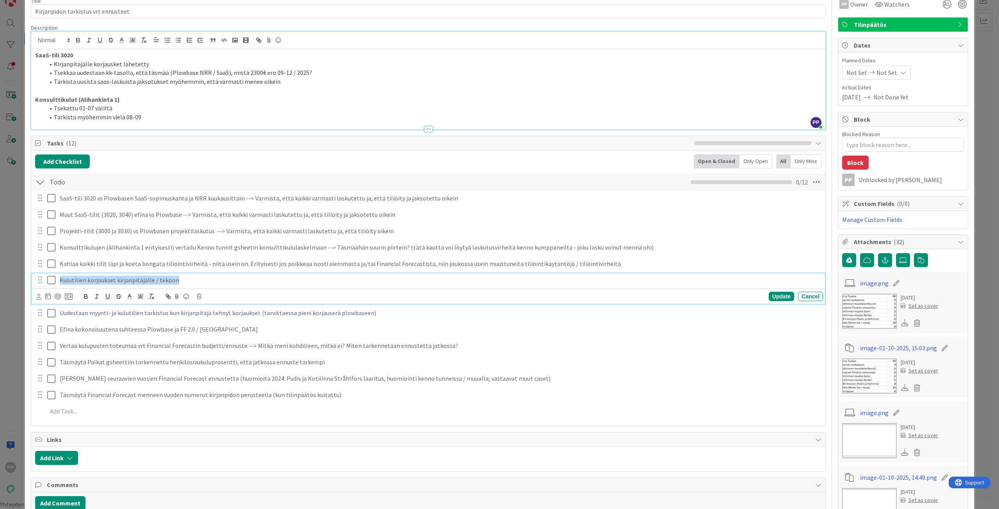
click at [6, 277] on div "ID 18421 Tilinpäätös In Progress Title 35 / 128 Kirjanpidon tarkistus vrt ennus…" at bounding box center [499, 254] width 999 height 509
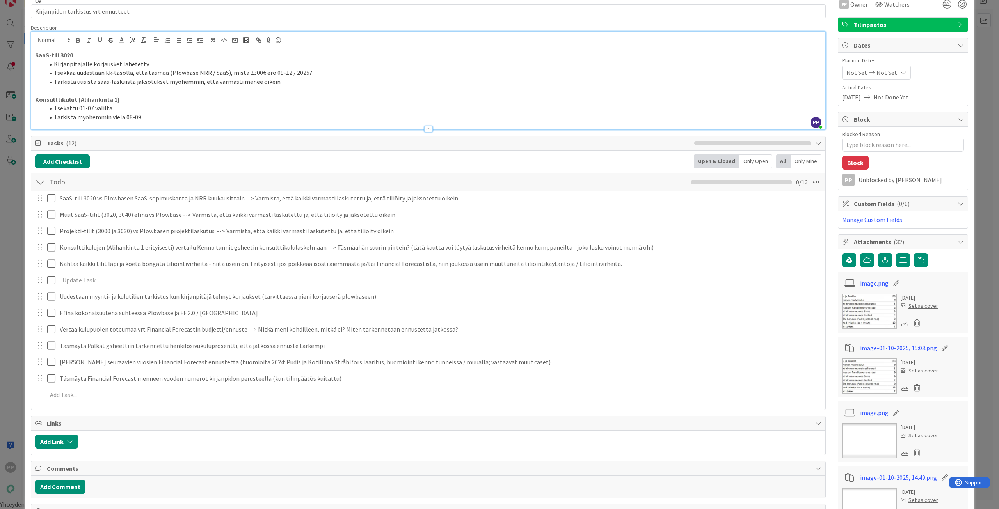
click at [777, 294] on div "SaaS-tili 3020 vs Plowbasen SaaS-sopimuskanta ja NRR kuukausittain --> Varmista…" at bounding box center [428, 298] width 786 height 214
click at [397, 306] on div "SaaS-tili 3020 vs Plowbasen SaaS-sopimuskanta ja NRR kuukausittain --> Varmista…" at bounding box center [428, 298] width 786 height 214
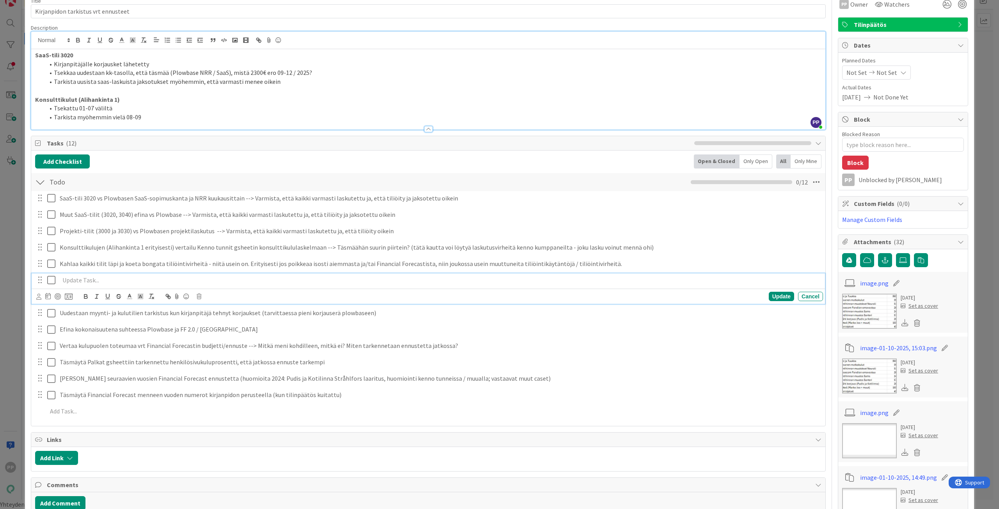
click at [393, 277] on p at bounding box center [440, 280] width 760 height 9
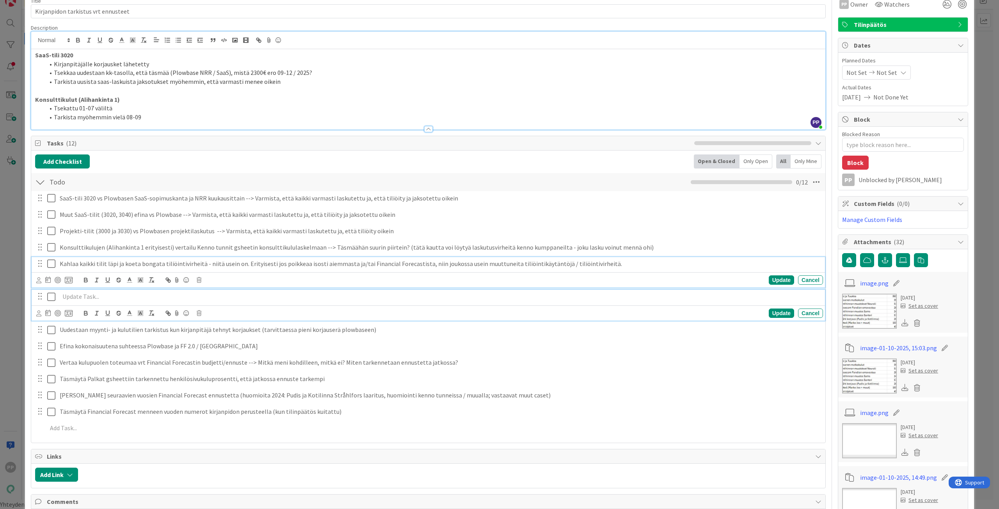
click at [393, 266] on p "Kahlaa kaikki tilit läpi ja koeta bongata tiliöintivirheitä - niitä usein on. E…" at bounding box center [440, 264] width 760 height 9
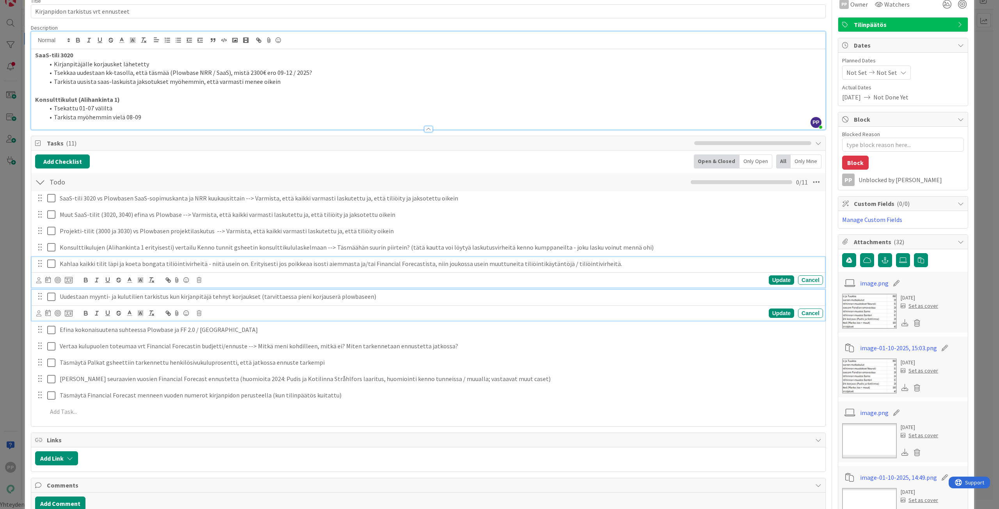
click at [391, 299] on p "Uudestaan myynti- ja kulutilien tarkistus kun kirjanpitäjä tehnyt korjaukset (t…" at bounding box center [440, 296] width 760 height 9
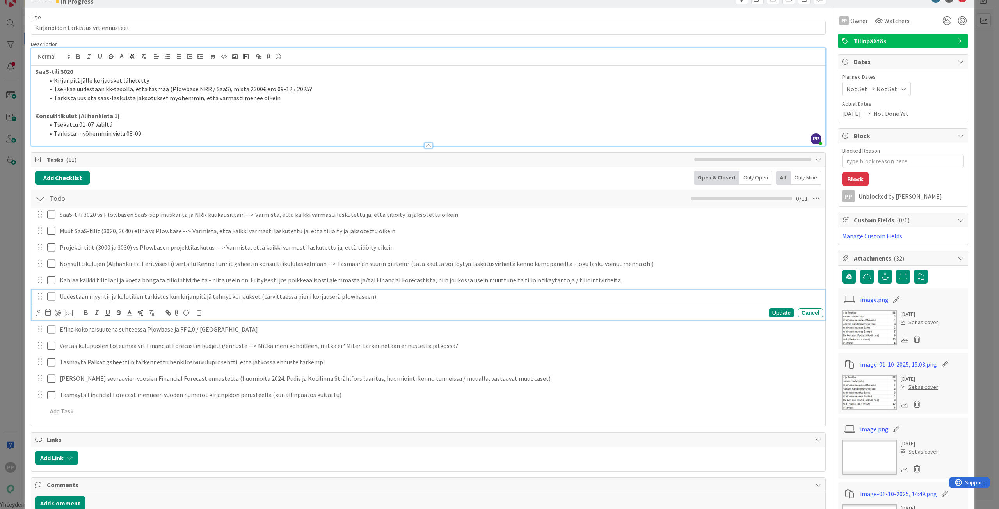
click at [324, 302] on div "Uudestaan myynti- ja kulutilien tarkistus kun kirjanpitäjä tehnyt korjaukset (t…" at bounding box center [440, 297] width 767 height 14
click at [386, 297] on p "Uudestaan myynti- ja kulutilien tarkistus kun kirjanpitäjä tehnyt korjaukset (t…" at bounding box center [440, 296] width 760 height 9
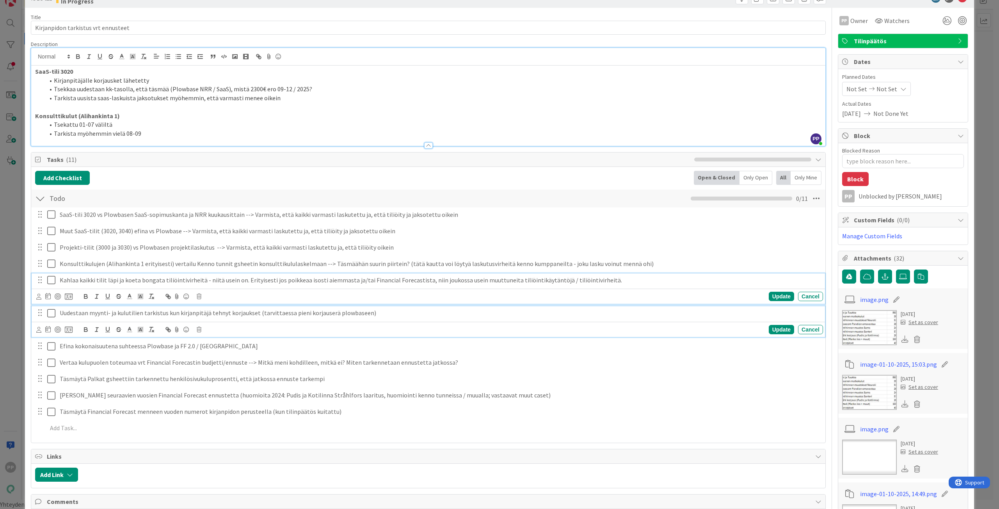
scroll to position [39, 0]
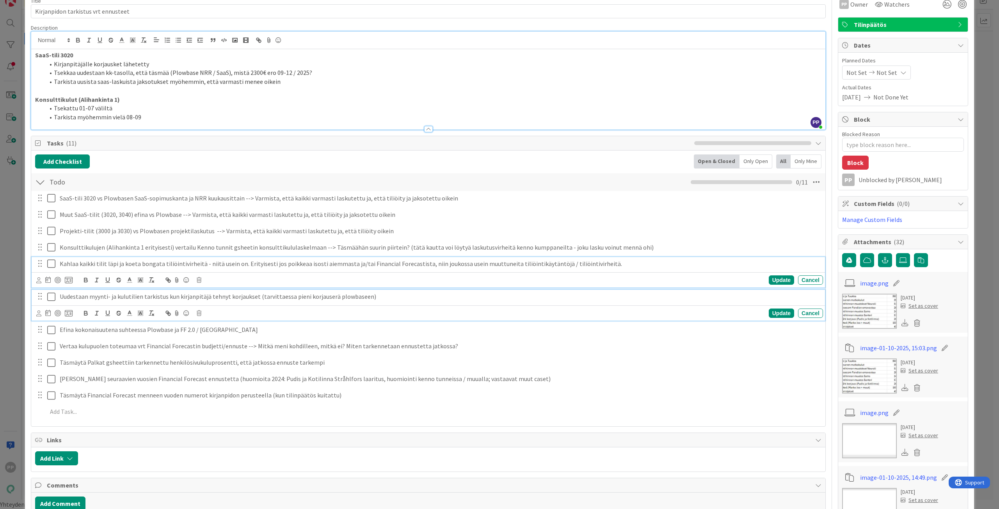
click at [392, 285] on div "Kahlaa kaikki tilit läpi ja koeta bongata tiliöintivirheitä - niitä usein on. E…" at bounding box center [428, 272] width 793 height 31
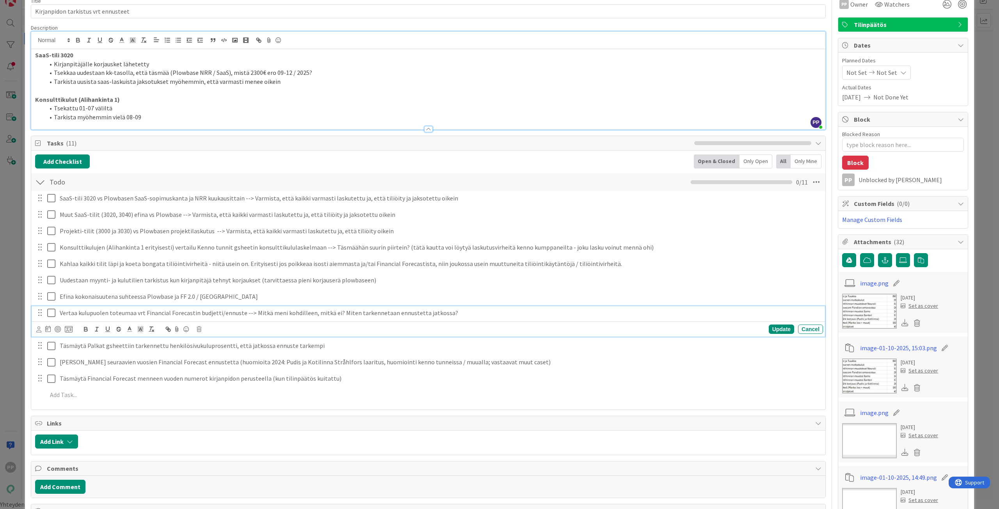
click at [53, 311] on icon at bounding box center [53, 312] width 12 height 9
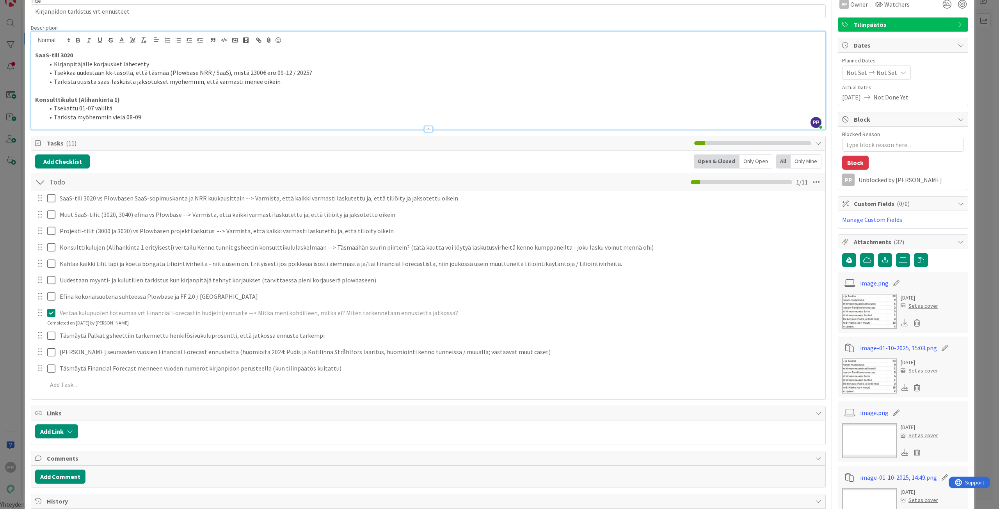
click at [53, 311] on icon at bounding box center [53, 312] width 12 height 9
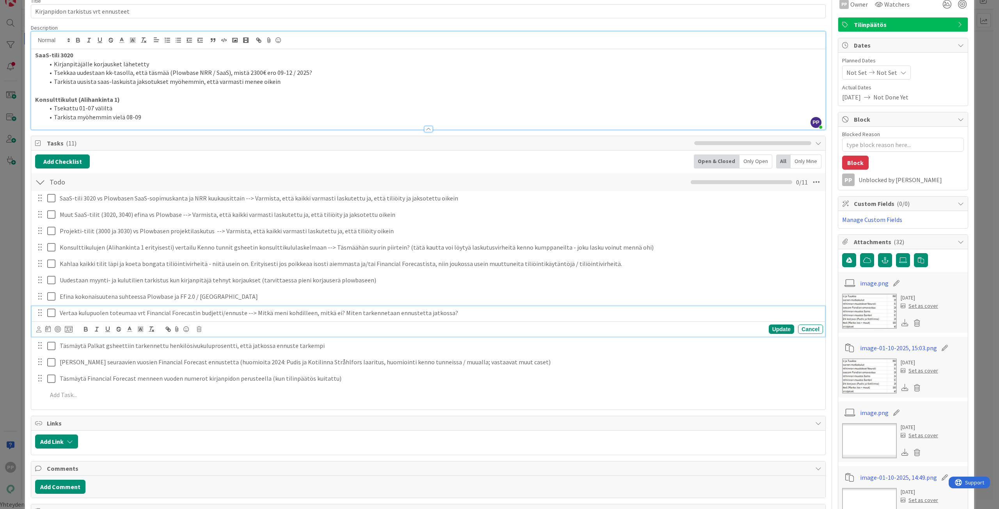
click at [53, 311] on icon at bounding box center [53, 312] width 12 height 9
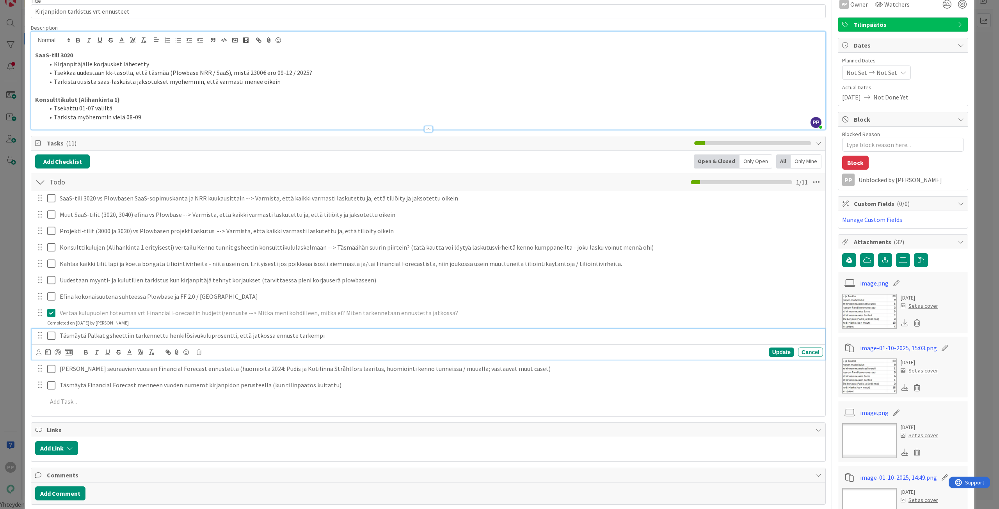
click at [53, 337] on icon at bounding box center [53, 335] width 12 height 9
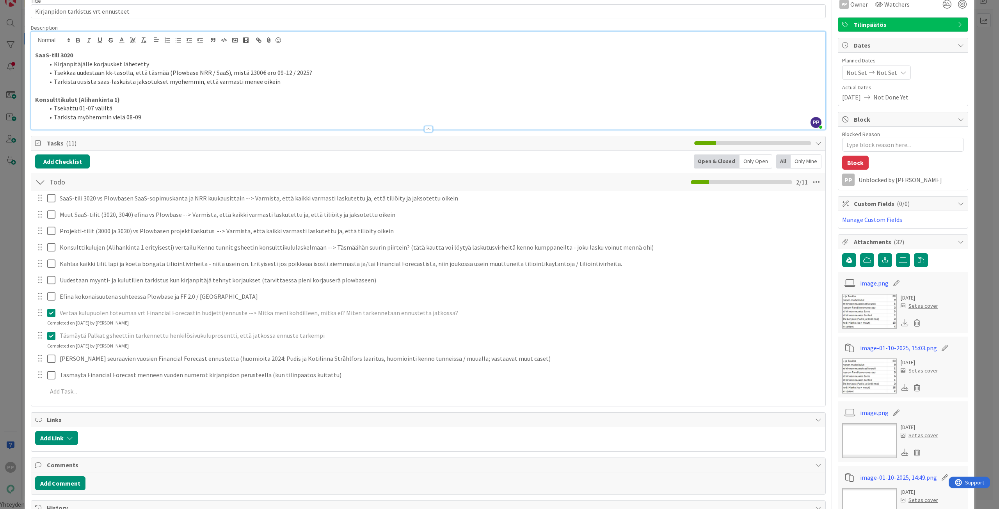
click at [53, 334] on icon at bounding box center [53, 335] width 12 height 9
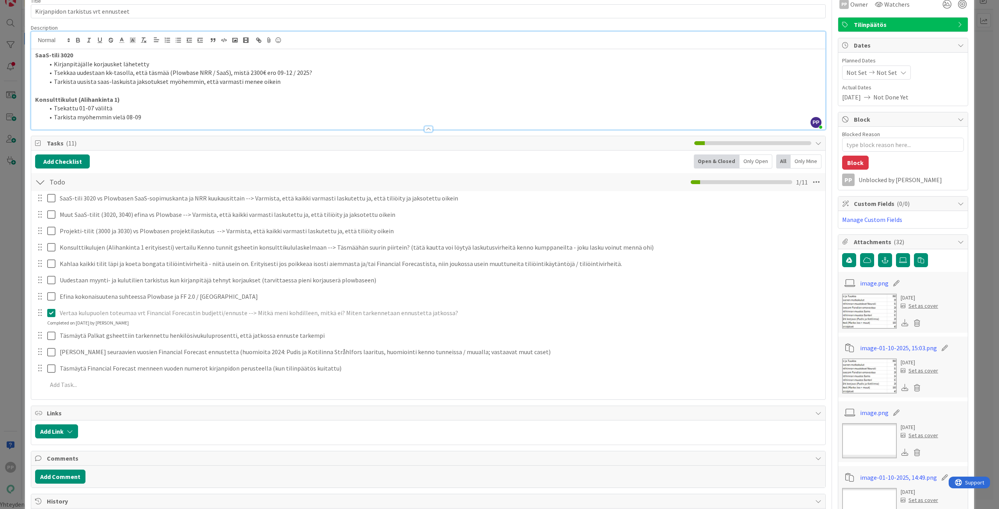
click at [52, 311] on icon at bounding box center [53, 312] width 12 height 9
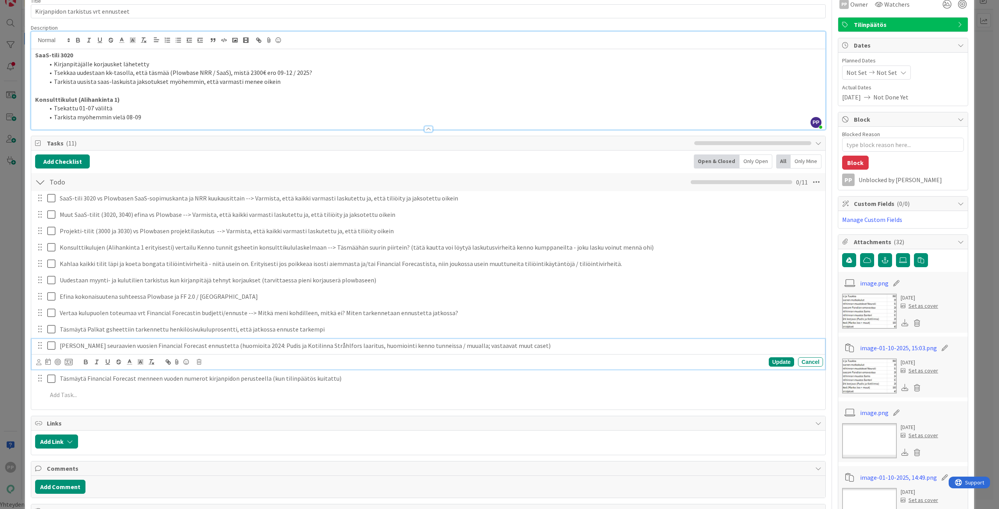
click at [67, 362] on body "PP Click our logo to show/hide this navigation Add and manage tabs by clicking …" at bounding box center [499, 245] width 999 height 509
click at [74, 348] on p "Tarkenna seuraavien vuosien Financial Forecast ennustetta (huomioita 2024: Pudi…" at bounding box center [440, 346] width 760 height 9
click at [78, 381] on div "Täsmäytä Financial Forecast menneen vuoden numerot kirjanpidon perusteella (kun…" at bounding box center [428, 371] width 793 height 31
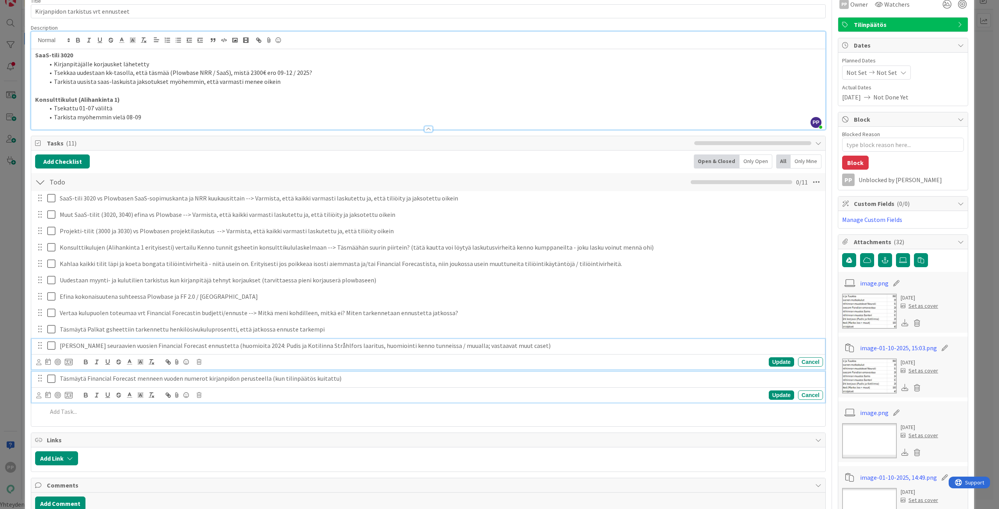
click at [81, 349] on p "Tarkenna seuraavien vuosien Financial Forecast ennustetta (huomioita 2024: Pudi…" at bounding box center [440, 346] width 760 height 9
click at [54, 380] on icon at bounding box center [53, 378] width 12 height 9
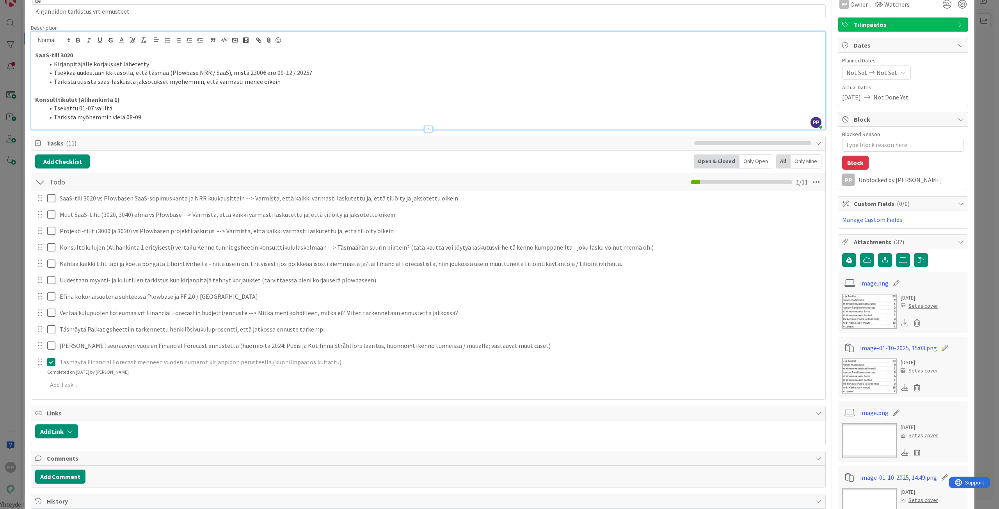
type textarea "x"
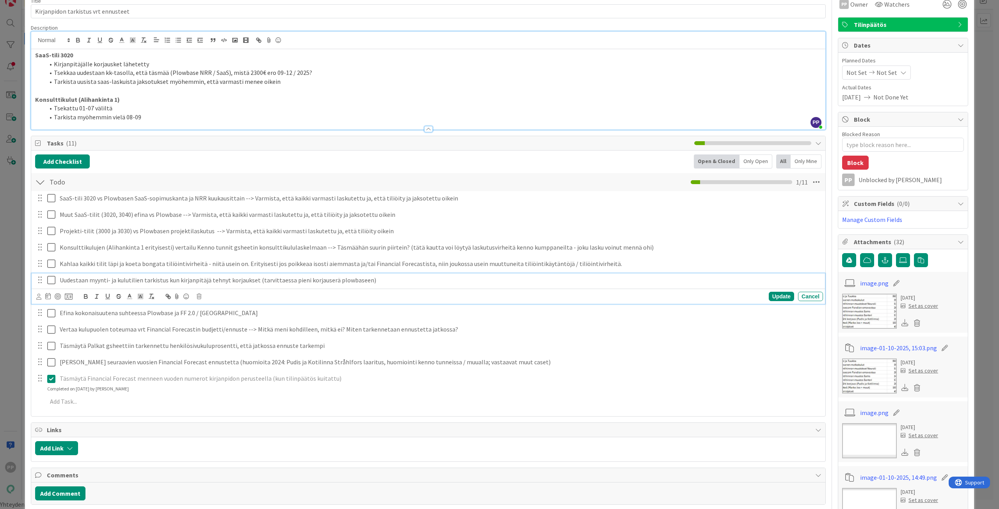
click at [87, 279] on p "Uudestaan myynti- ja kulutilien tarkistus kun kirjanpitäjä tehnyt korjaukset (t…" at bounding box center [440, 280] width 760 height 9
drag, startPoint x: 398, startPoint y: 284, endPoint x: 69, endPoint y: 290, distance: 328.7
click at [69, 290] on div "Uudestaan myynti- ja kulutilien tarkistus kun kirjanpitäjä tehnyt korjaukset (t…" at bounding box center [428, 289] width 793 height 31
click at [779, 295] on div "Update" at bounding box center [781, 296] width 25 height 9
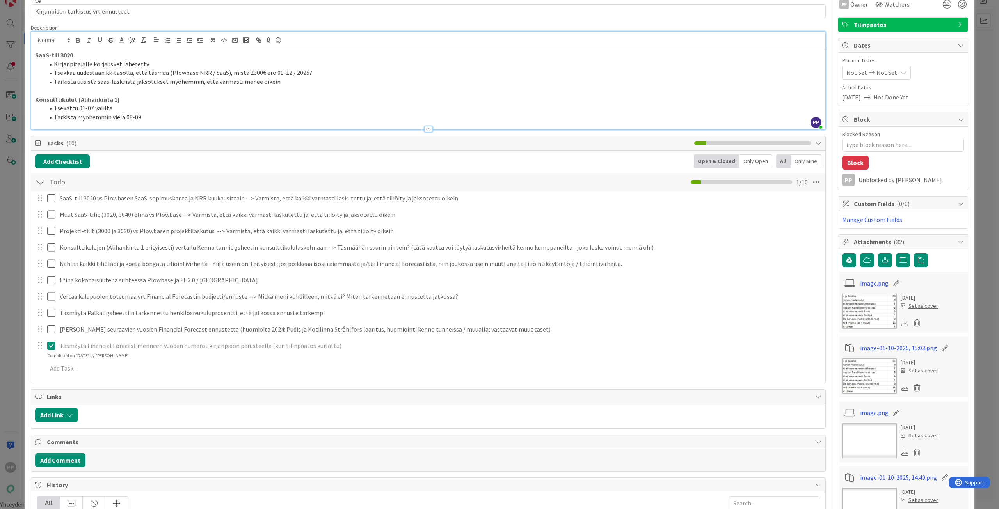
drag, startPoint x: 183, startPoint y: 163, endPoint x: 133, endPoint y: 174, distance: 52.0
click at [183, 163] on div "Add Checklist Open & Closed Only Open All Only Mine" at bounding box center [428, 162] width 786 height 14
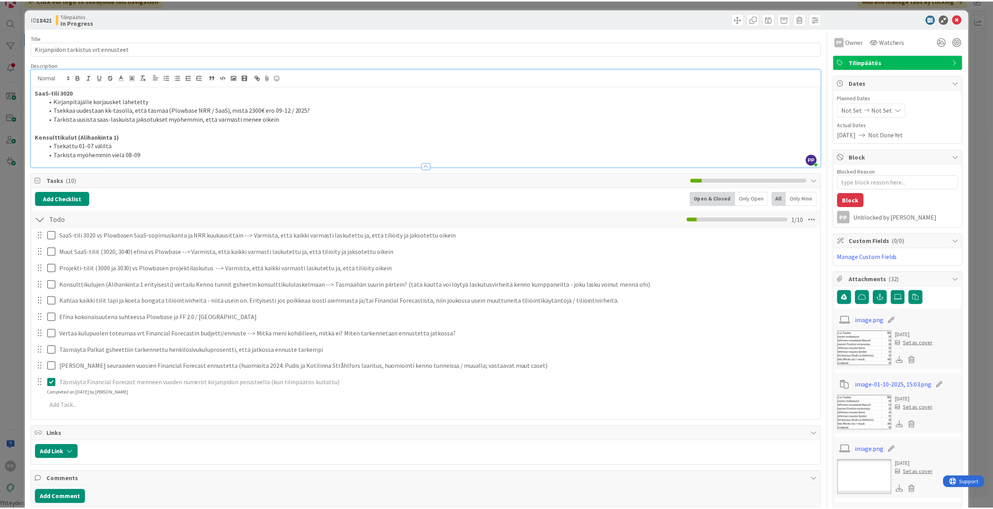
scroll to position [0, 0]
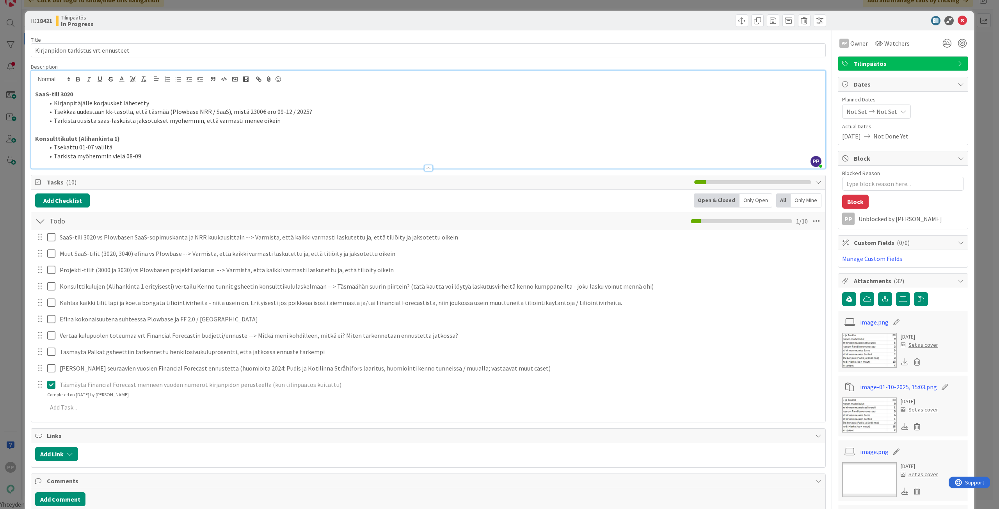
click at [132, 204] on div "Add Checklist Open & Closed Only Open All Only Mine" at bounding box center [428, 201] width 786 height 14
click at [132, 201] on div "Add Checklist Open & Closed Only Open All Only Mine" at bounding box center [428, 201] width 786 height 14
click at [16, 188] on div "ID 18421 Tilinpäätös In Progress Title 35 / 128 Kirjanpidon tarkistus vrt ennus…" at bounding box center [499, 254] width 999 height 509
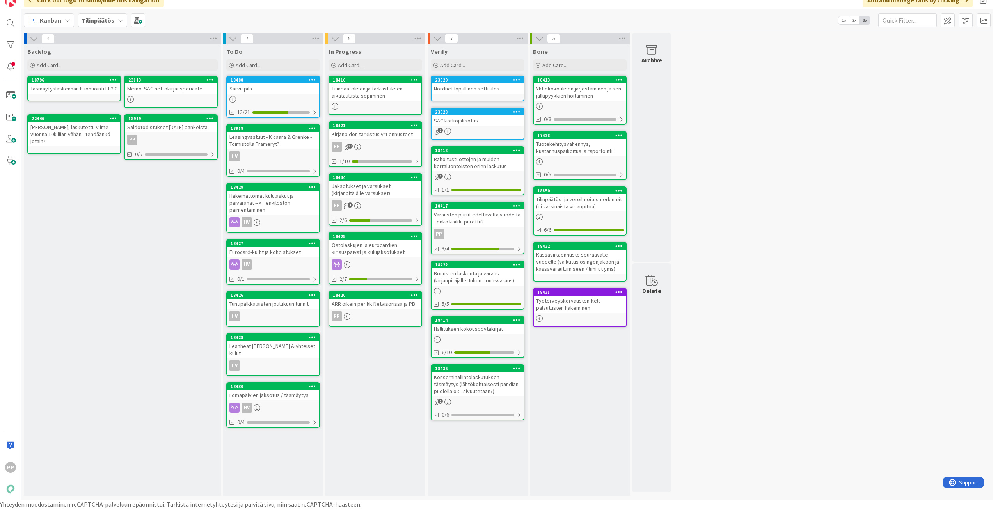
click at [400, 94] on div "Tilinpäätöksen ja tarkastuksen aikataulusta sopiminen" at bounding box center [375, 92] width 92 height 17
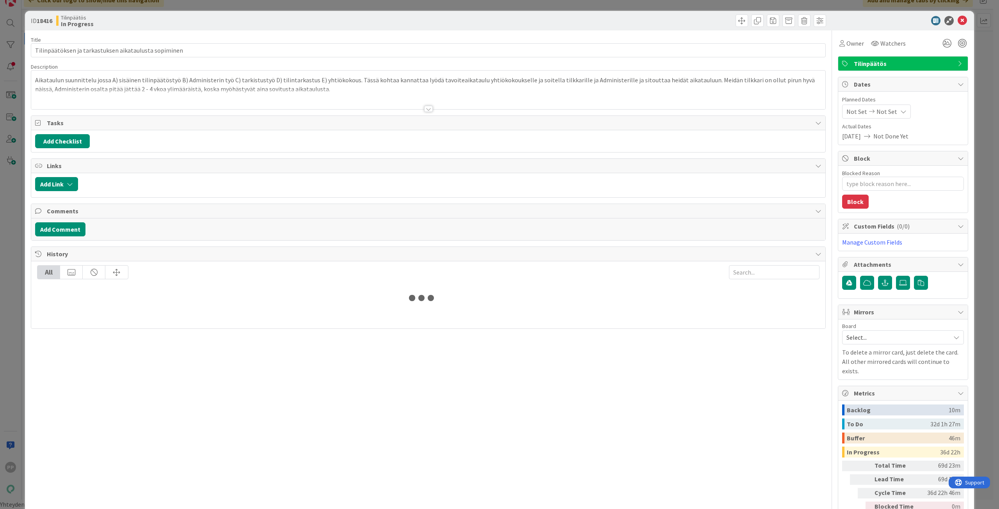
type textarea "x"
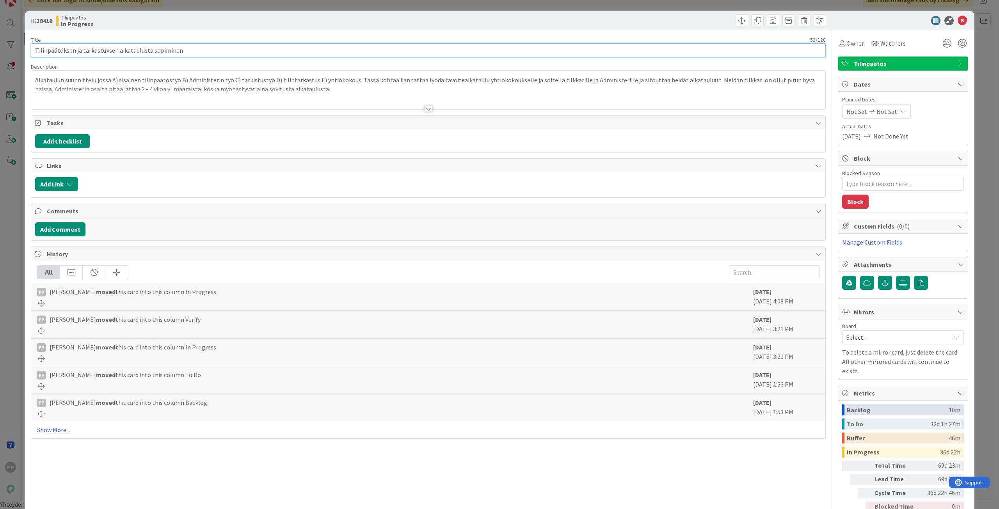
click at [323, 52] on input "Tilinpäätöksen ja tarkastuksen aikataulusta sopiminen" at bounding box center [428, 50] width 795 height 14
type input "Tilinpäätöksen ja tarkastuksen aikataulusta sopiminen --> Kirjanpitäjän kanssa …"
type textarea "x"
type input "Tilinpäätöksen ja tarkastuksen aikataulusta sopiminen --> Kirjanpitäjän kanssa …"
click at [326, 39] on div "Title 88 / 128" at bounding box center [428, 39] width 795 height 7
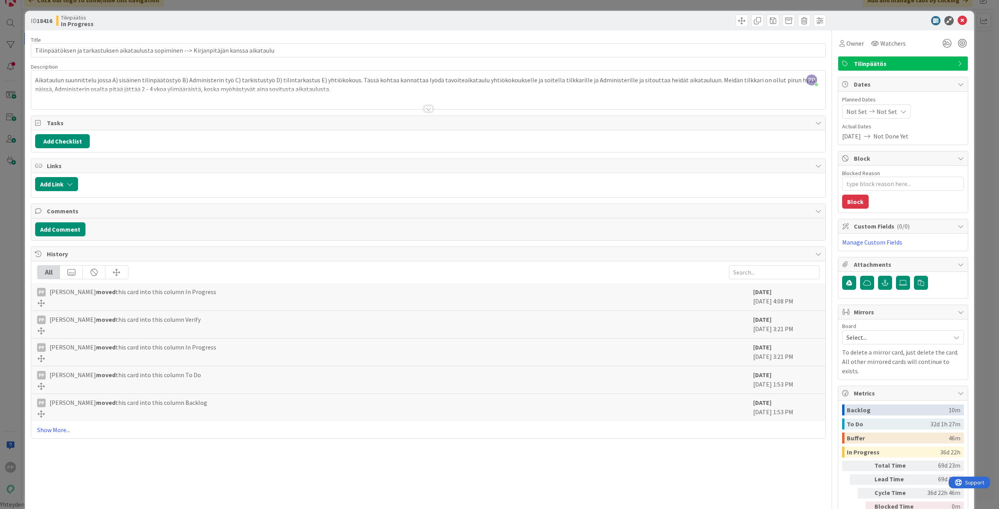
click at [330, 30] on div "Title 88 / 128 Tilinpäätöksen ja tarkastuksen aikataulusta sopiminen --> Kirjan…" at bounding box center [428, 281] width 795 height 503
click at [338, 7] on div "ID 18416 Tilinpäätös In Progress Title 88 / 128 Tilinpäätöksen ja tarkastuksen …" at bounding box center [499, 254] width 999 height 509
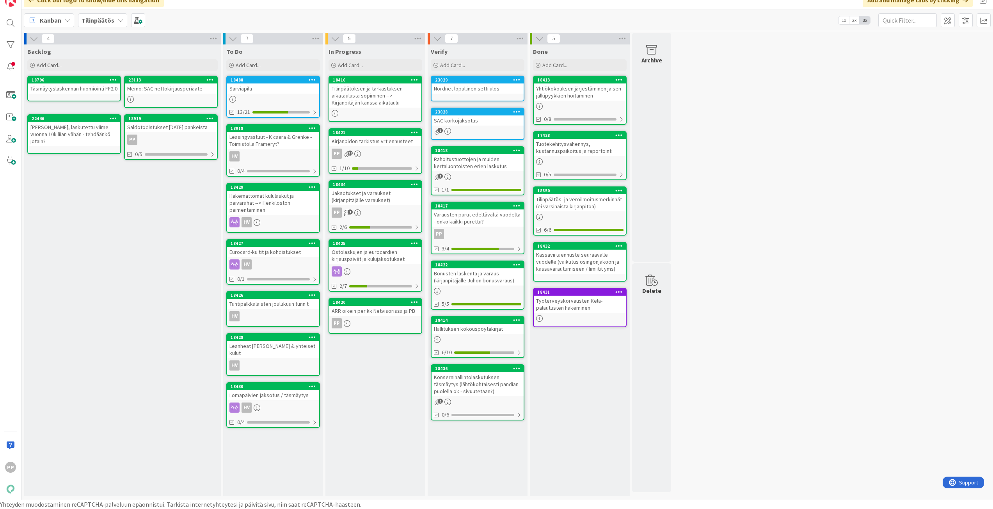
click at [833, 367] on div "4 Backlog Add Card... Template Not Set Title 0 / 128 Label Tilinpäätös Show Mor…" at bounding box center [507, 266] width 969 height 467
click at [153, 306] on div "Backlog Add Card... Template Not Set Title 0 / 128 Label Tilinpäätös Show More.…" at bounding box center [122, 270] width 197 height 452
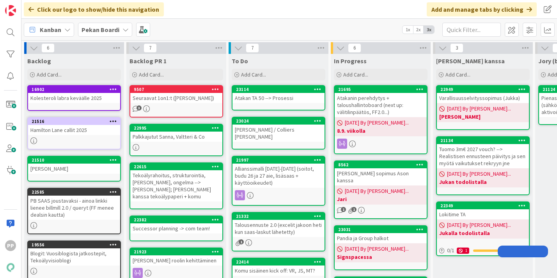
click at [249, 76] on span "Add Card..." at bounding box center [253, 74] width 25 height 7
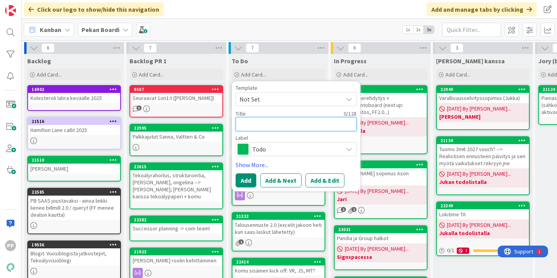
type textarea "R"
type textarea "x"
type textarea "Re"
type textarea "x"
type textarea "Rek"
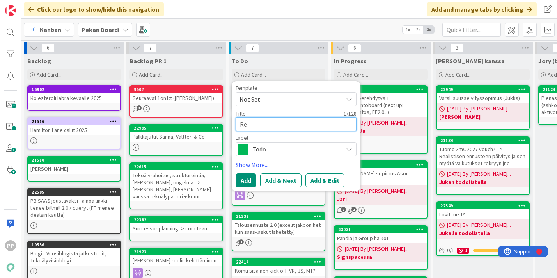
type textarea "x"
type textarea "Rekl"
type textarea "x"
type textarea "Rekla"
type textarea "x"
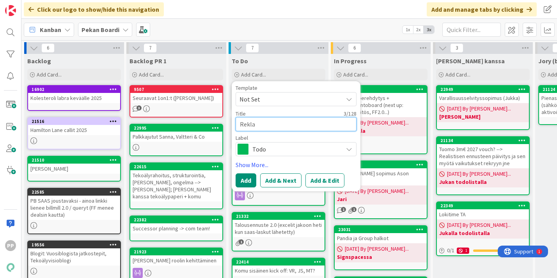
type textarea "Reklam"
type textarea "x"
type textarea "Reklama"
type textarea "x"
type textarea "Reklamaa"
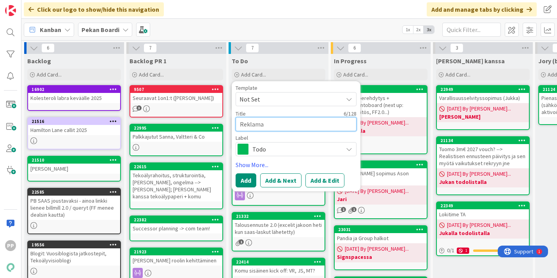
type textarea "x"
type textarea "Reklamaat"
type textarea "x"
type textarea "Reklamaati"
type textarea "x"
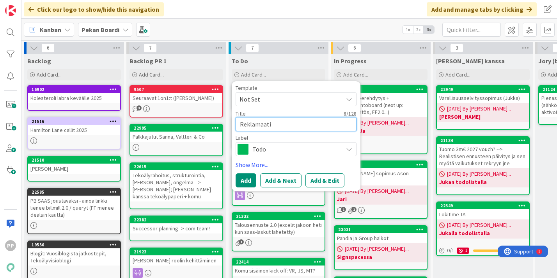
type textarea "Reklamaatio"
type textarea "x"
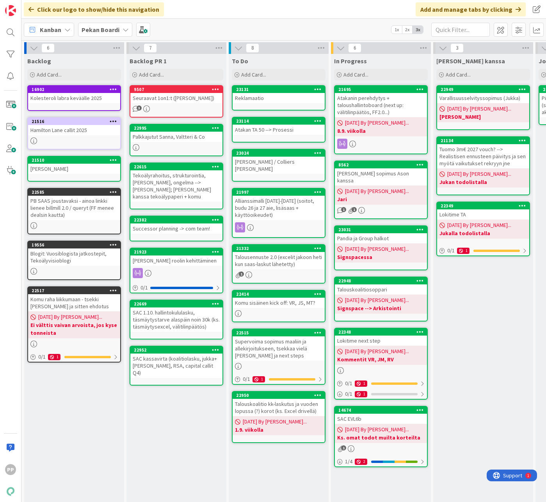
click at [462, 277] on div "[PERSON_NAME] kanssa Add Card... 22949 Varallisuusselvityssopimus ([PERSON_NAME…" at bounding box center [483, 304] width 100 height 501
